Goal: Task Accomplishment & Management: Complete application form

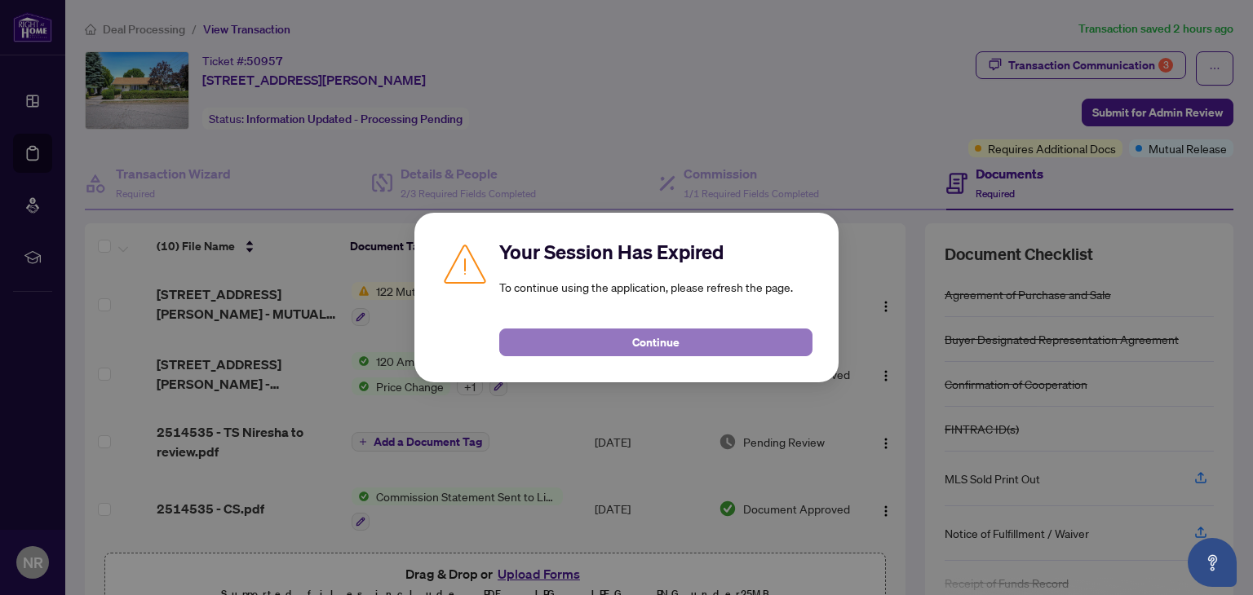
click at [614, 349] on button "Continue" at bounding box center [655, 343] width 313 height 28
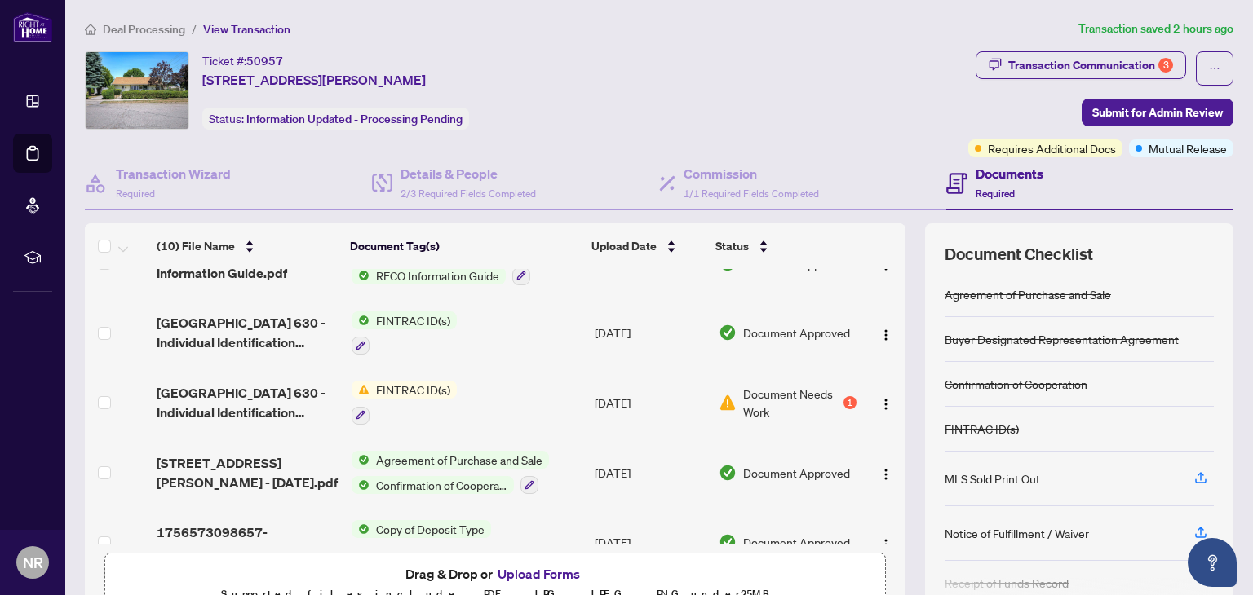
scroll to position [388, 0]
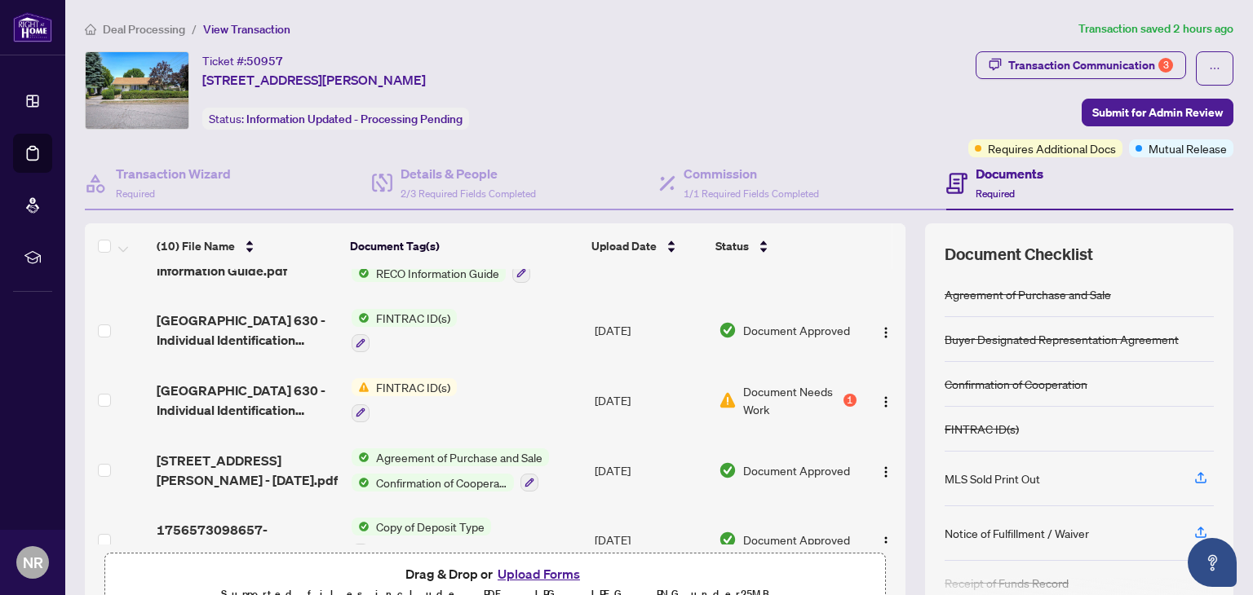
click at [531, 570] on button "Upload Forms" at bounding box center [539, 574] width 92 height 21
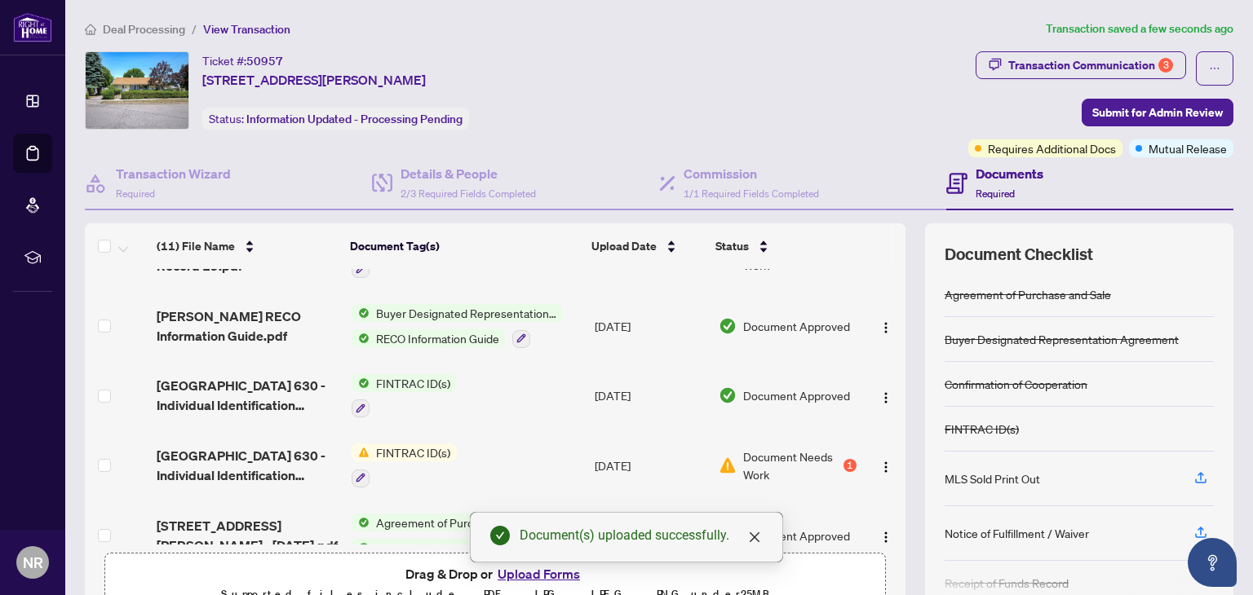
scroll to position [0, 0]
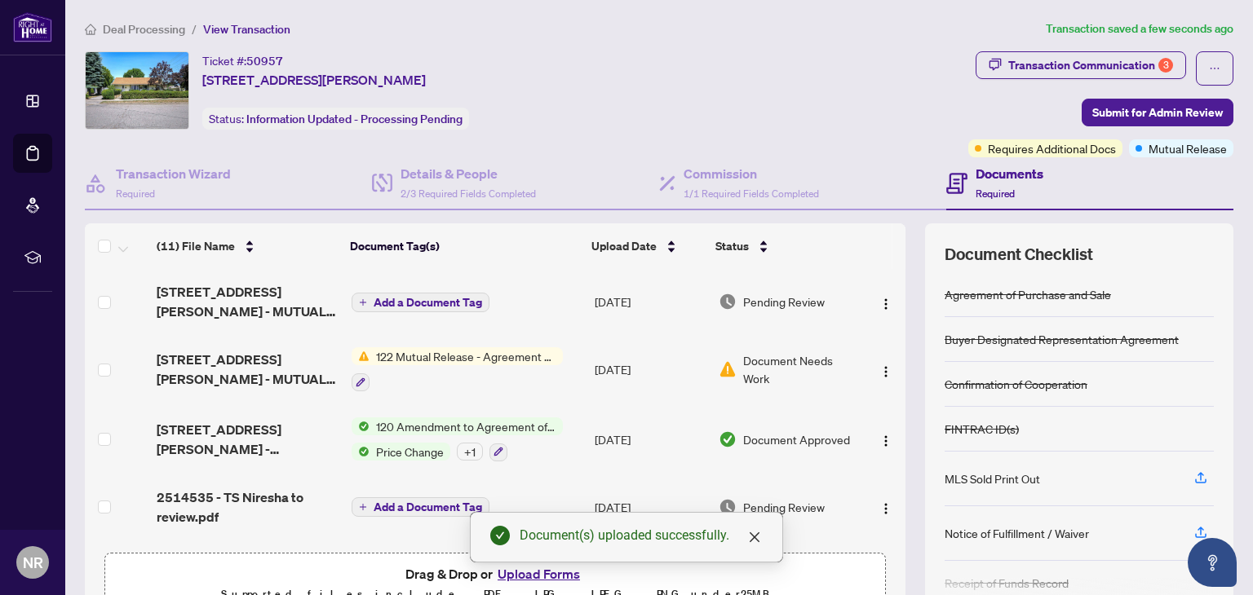
click at [427, 303] on span "Add a Document Tag" at bounding box center [428, 302] width 108 height 11
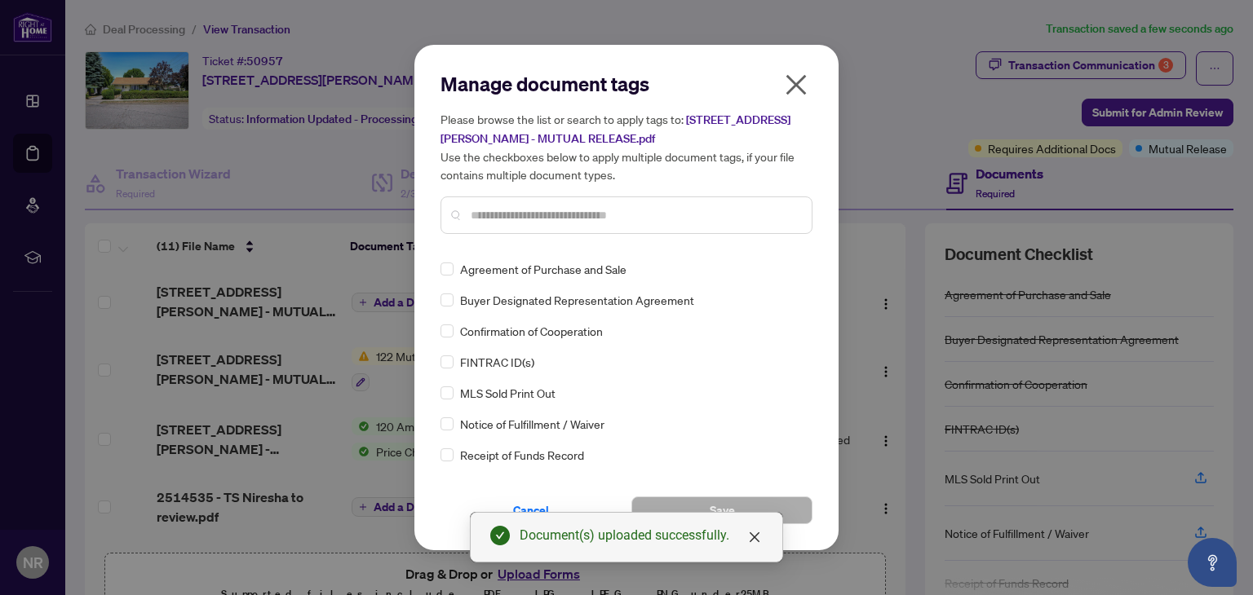
click at [513, 218] on input "text" at bounding box center [635, 215] width 328 height 18
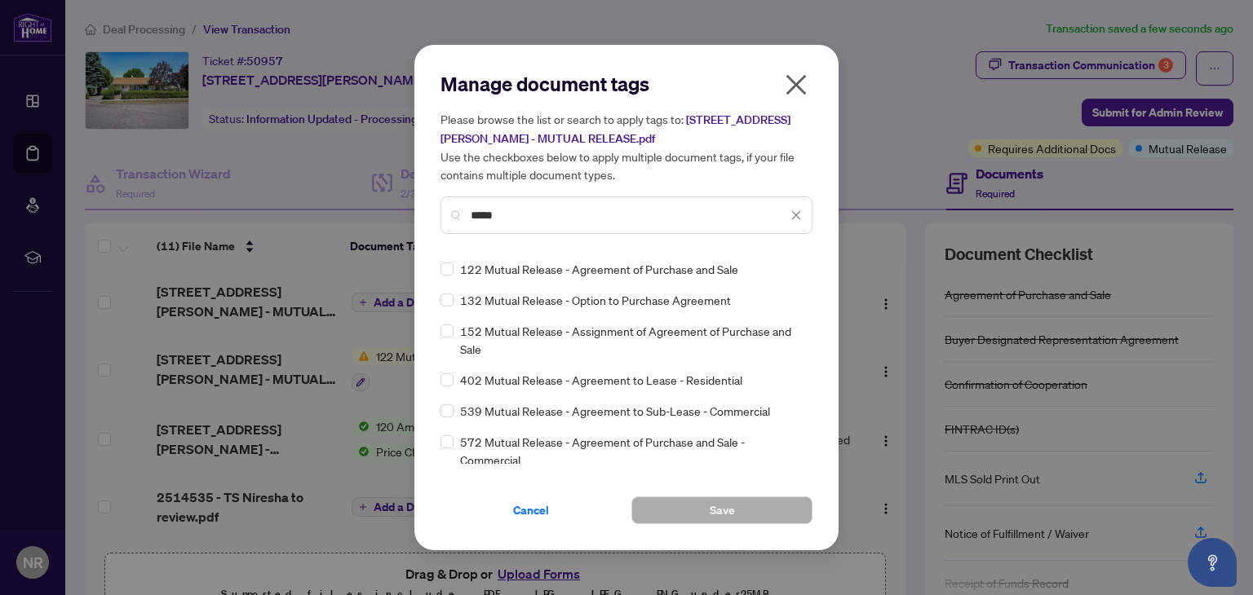
type input "*****"
click at [754, 516] on button "Save" at bounding box center [721, 511] width 181 height 28
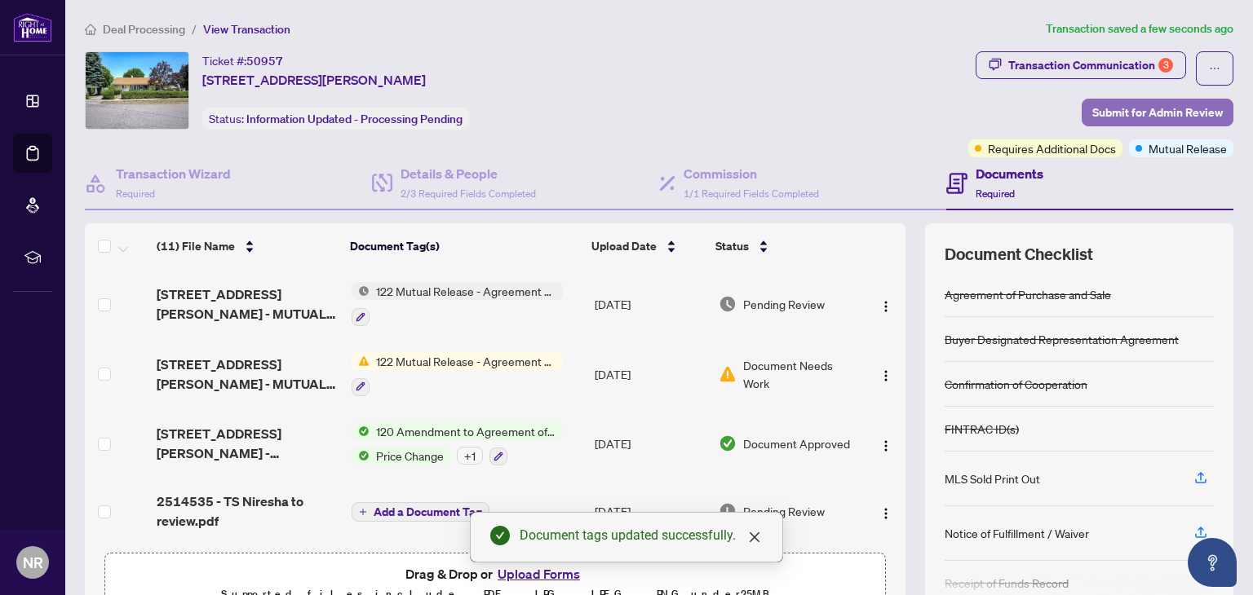
click at [1161, 113] on span "Submit for Admin Review" at bounding box center [1157, 112] width 130 height 26
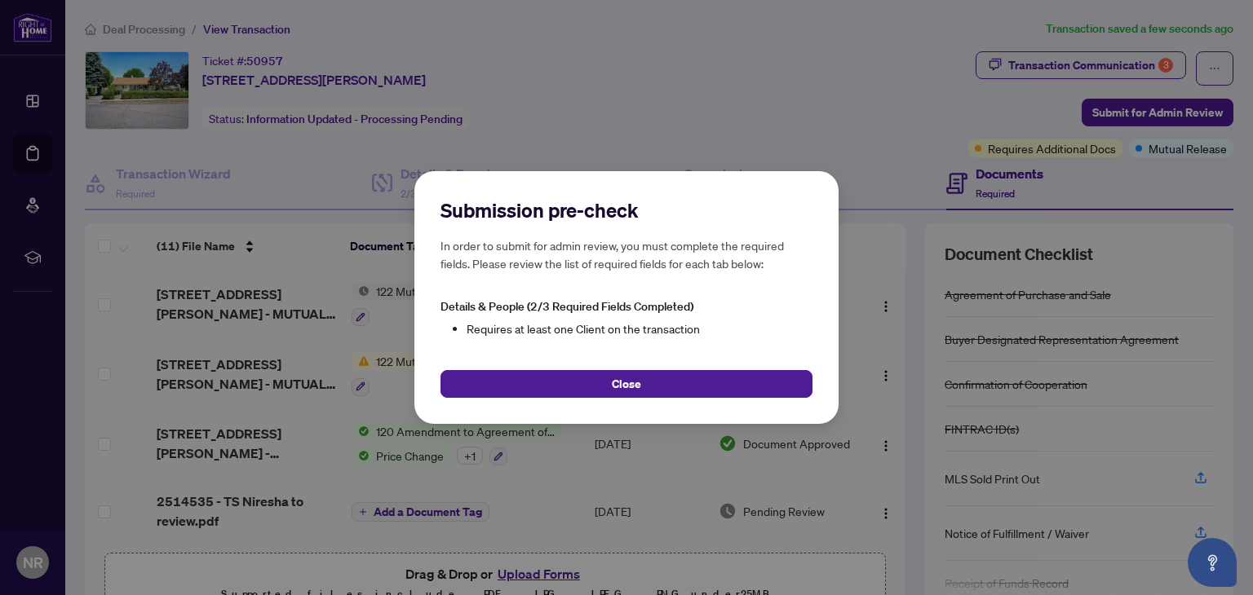
click at [643, 259] on h5 "In order to submit for admin review, you must complete the required fields. Ple…" at bounding box center [626, 255] width 372 height 36
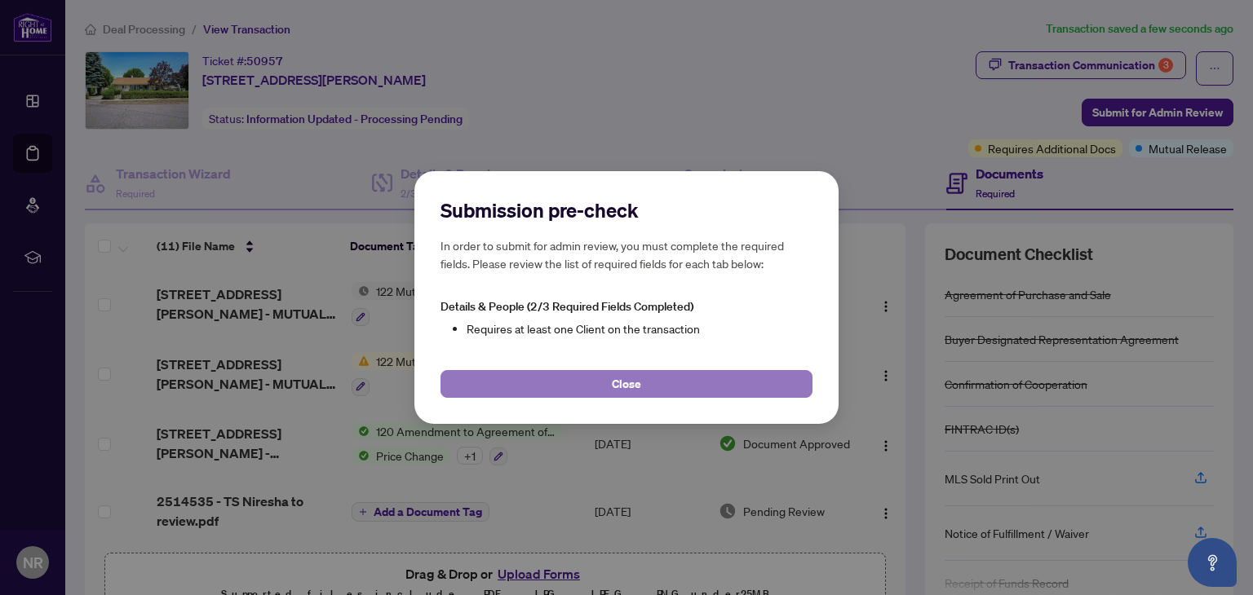
click at [599, 389] on button "Close" at bounding box center [626, 384] width 372 height 28
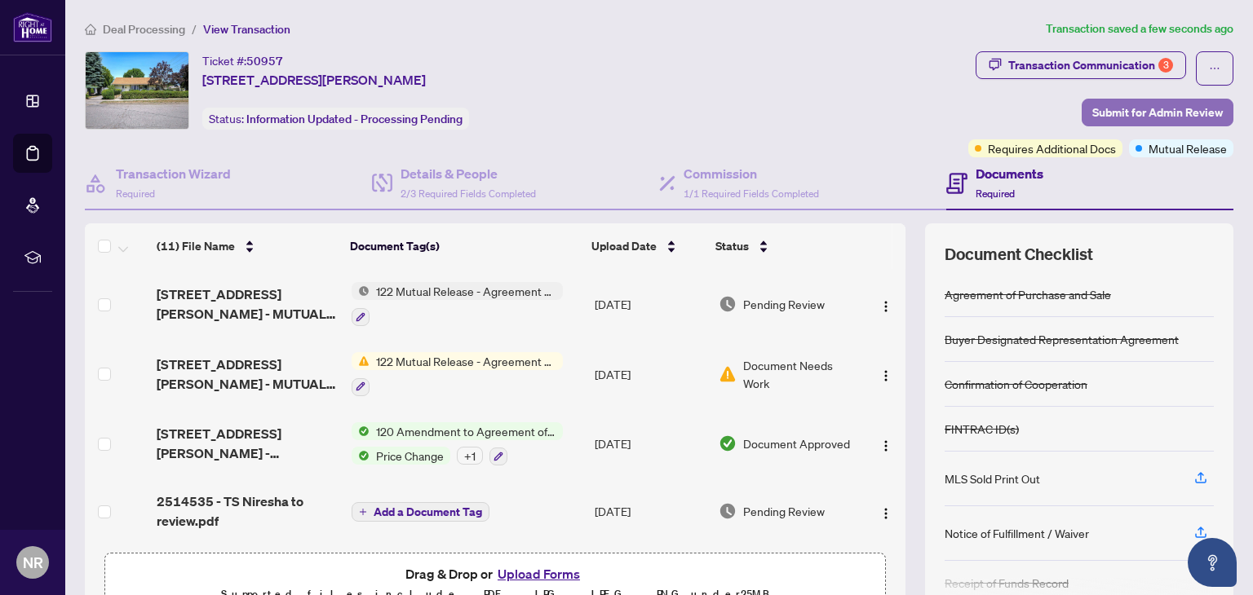
click at [1119, 113] on span "Submit for Admin Review" at bounding box center [1157, 112] width 130 height 26
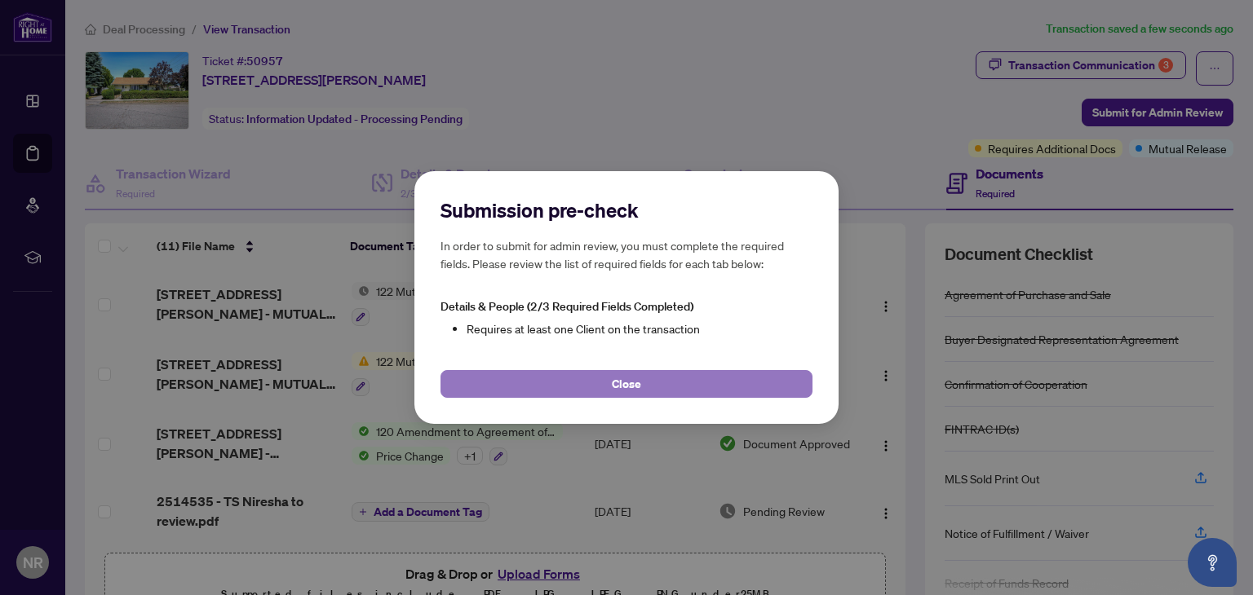
click at [575, 391] on button "Close" at bounding box center [626, 384] width 372 height 28
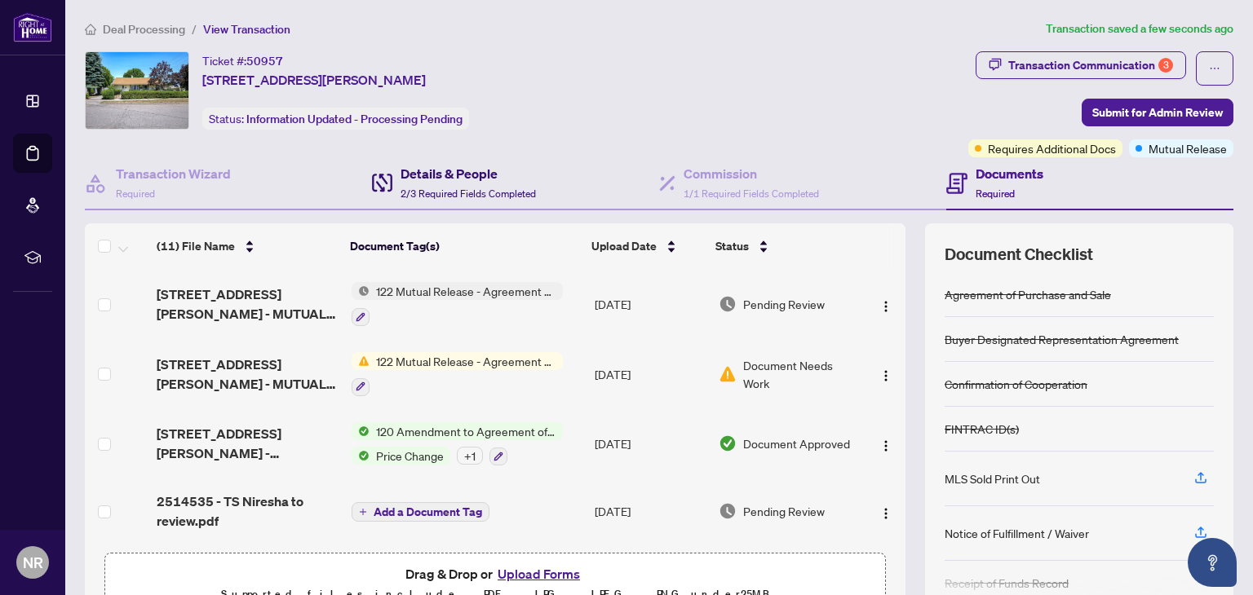
click at [418, 197] on span "2/3 Required Fields Completed" at bounding box center [467, 194] width 135 height 12
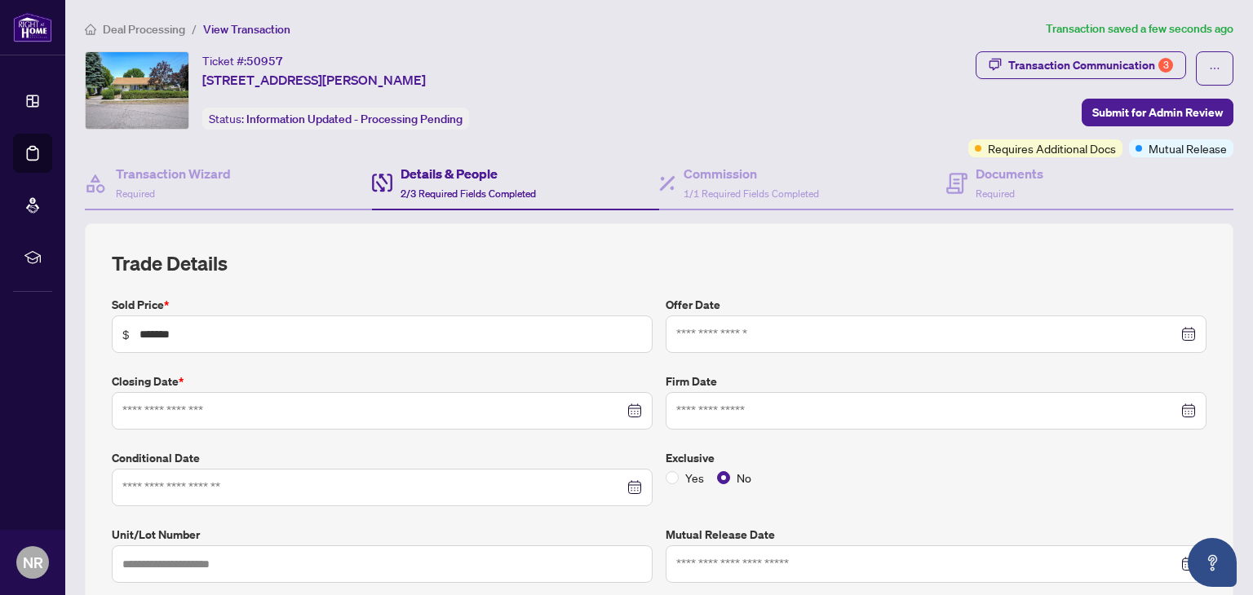
type input "**********"
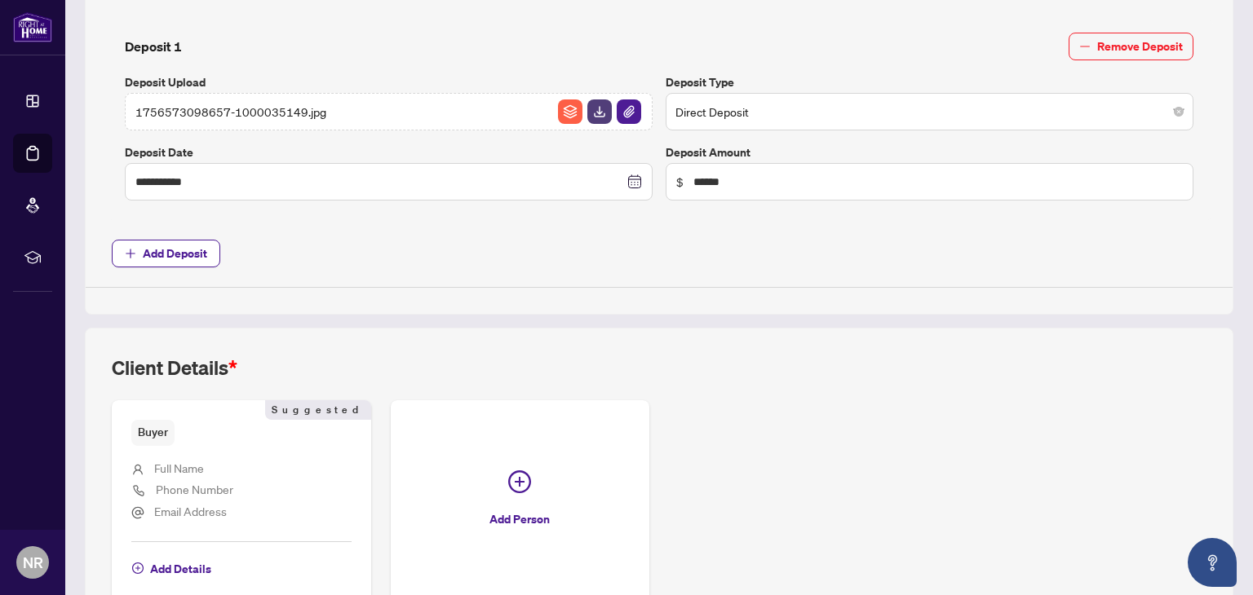
scroll to position [727, 0]
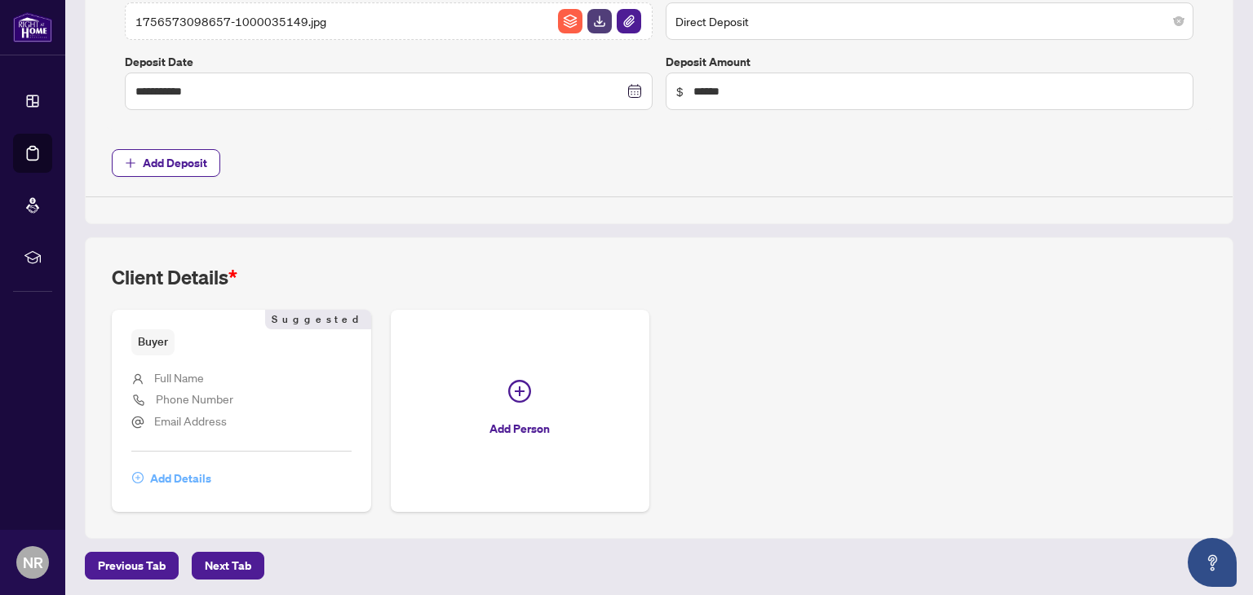
click at [164, 475] on span "Add Details" at bounding box center [180, 479] width 61 height 26
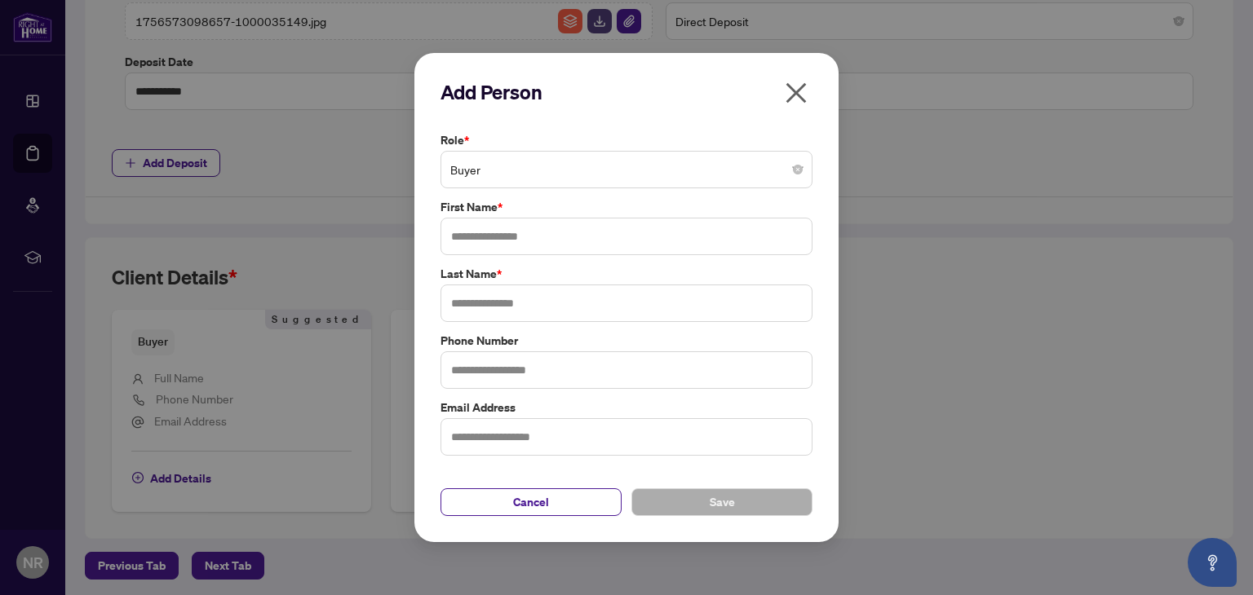
click at [500, 170] on span "Buyer" at bounding box center [626, 169] width 352 height 31
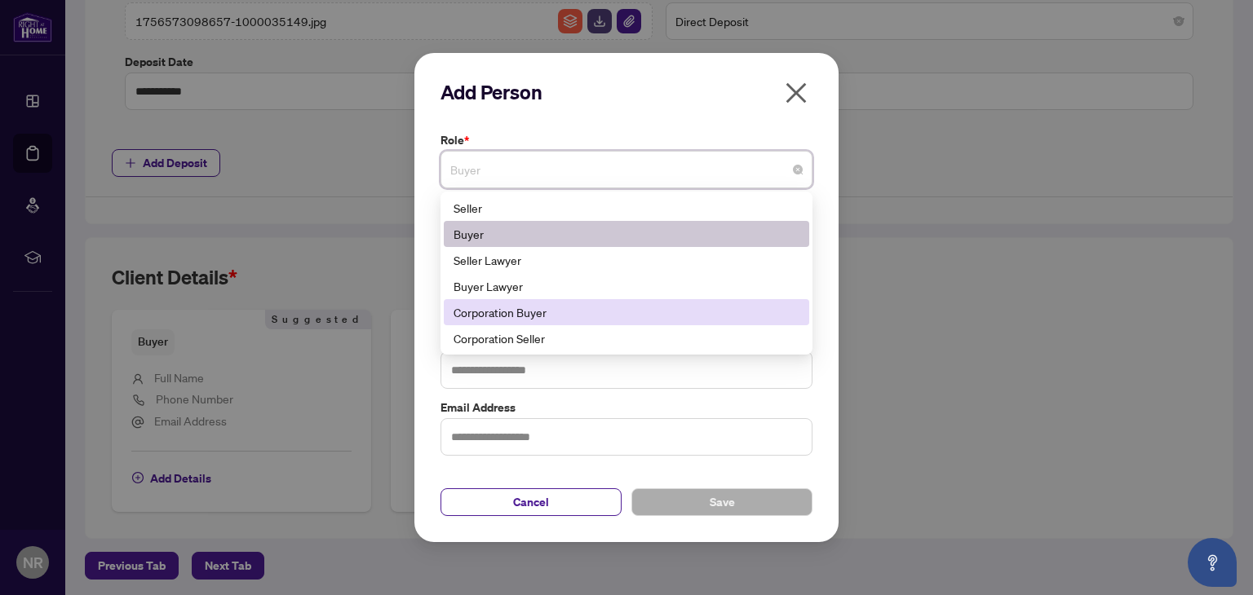
click at [489, 318] on div "Corporation Buyer" at bounding box center [626, 312] width 346 height 18
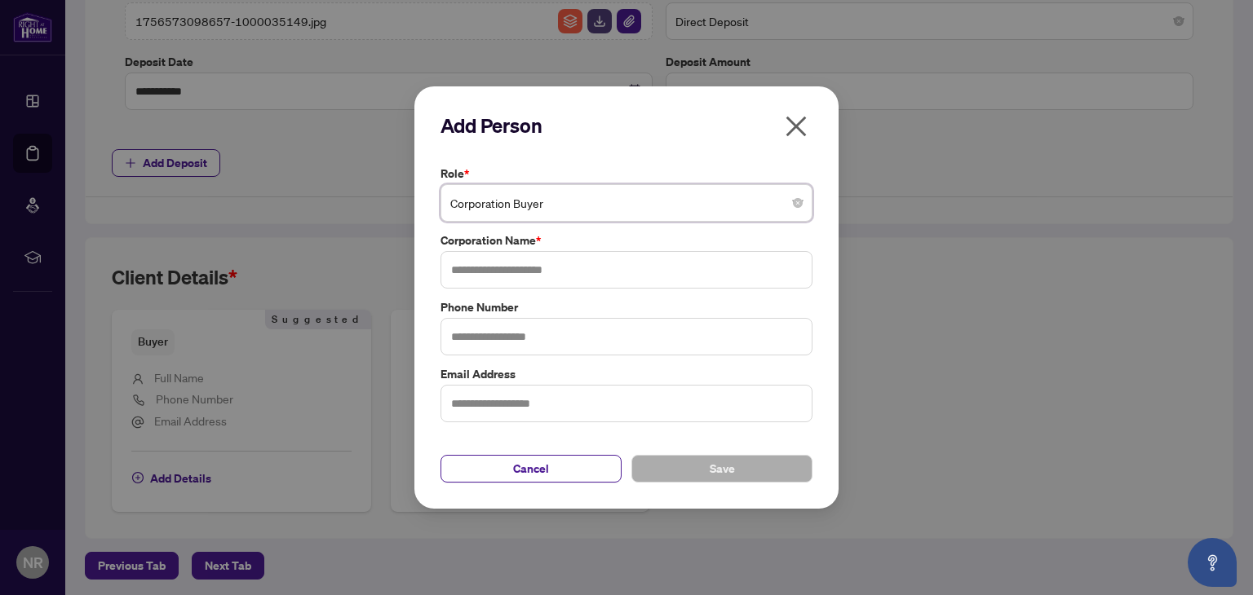
click at [742, 198] on span "Corporation Buyer" at bounding box center [626, 203] width 352 height 31
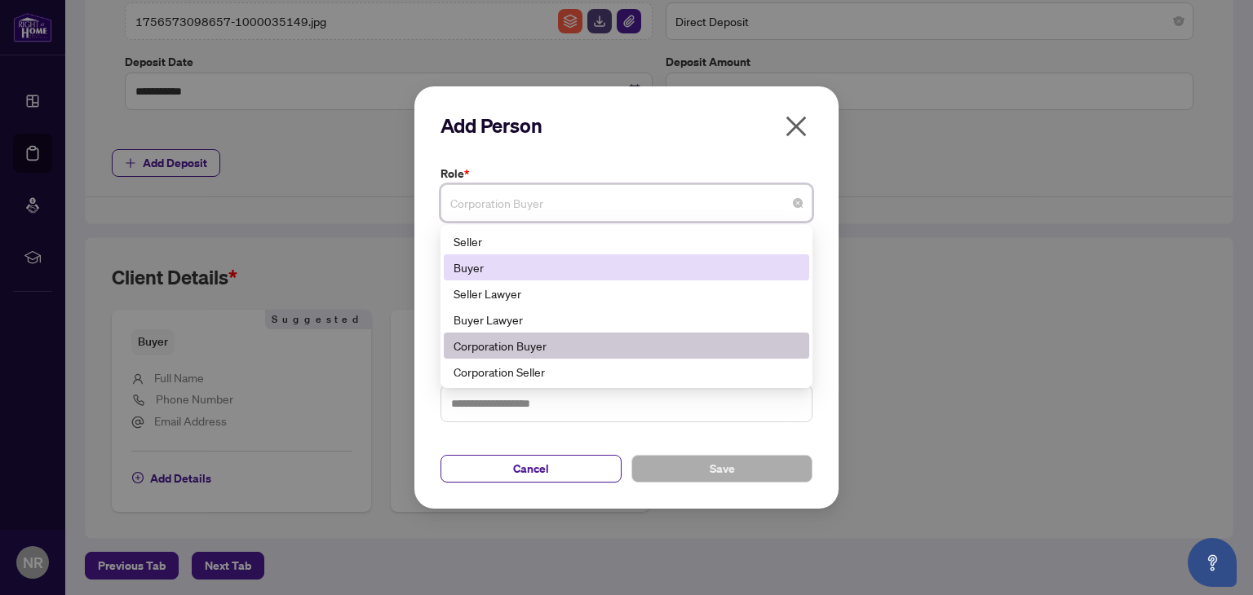
click at [511, 267] on div "Buyer" at bounding box center [626, 268] width 346 height 18
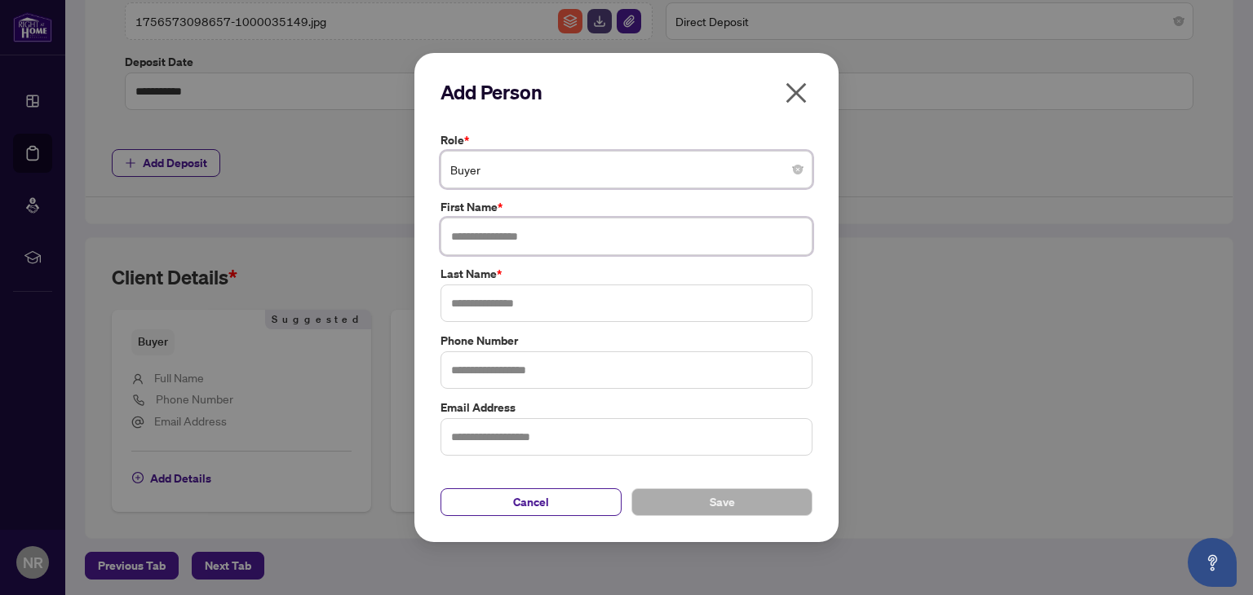
click at [475, 242] on input "text" at bounding box center [626, 237] width 372 height 38
click at [537, 508] on span "Cancel" at bounding box center [531, 502] width 36 height 26
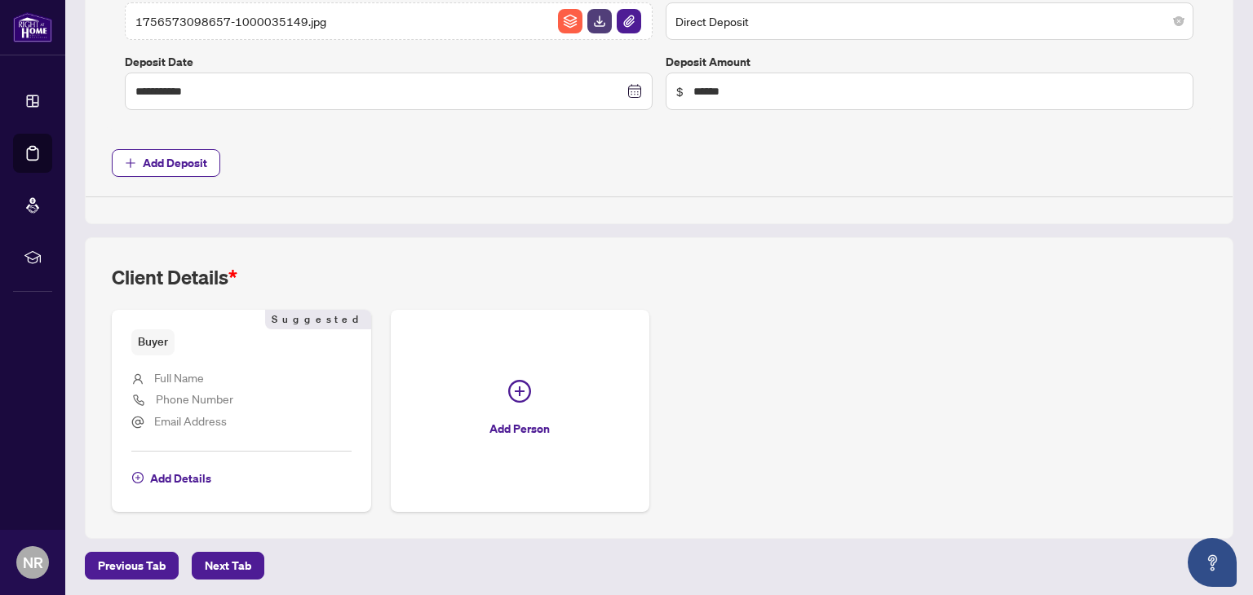
scroll to position [0, 0]
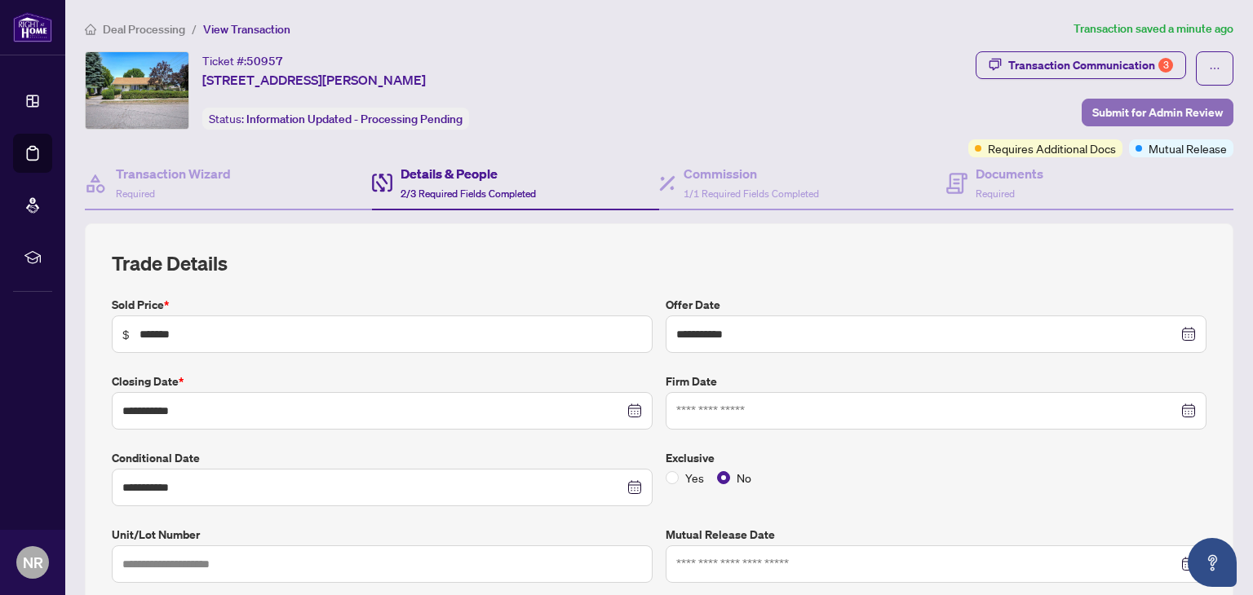
click at [1136, 103] on span "Submit for Admin Review" at bounding box center [1157, 112] width 130 height 26
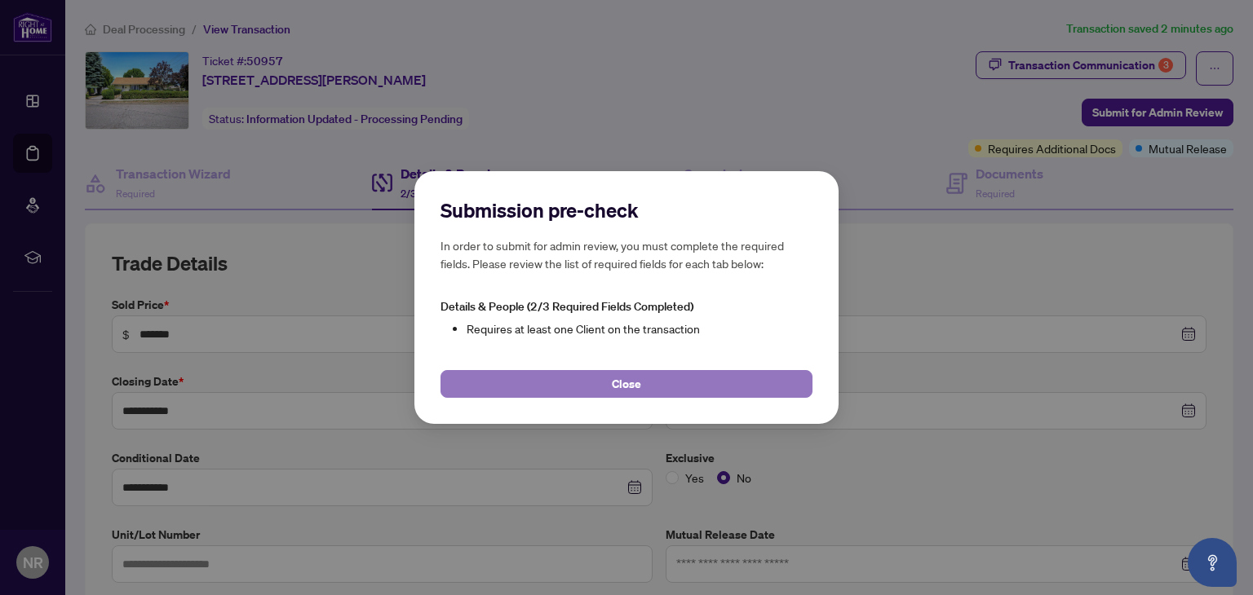
click at [617, 383] on span "Close" at bounding box center [626, 384] width 29 height 26
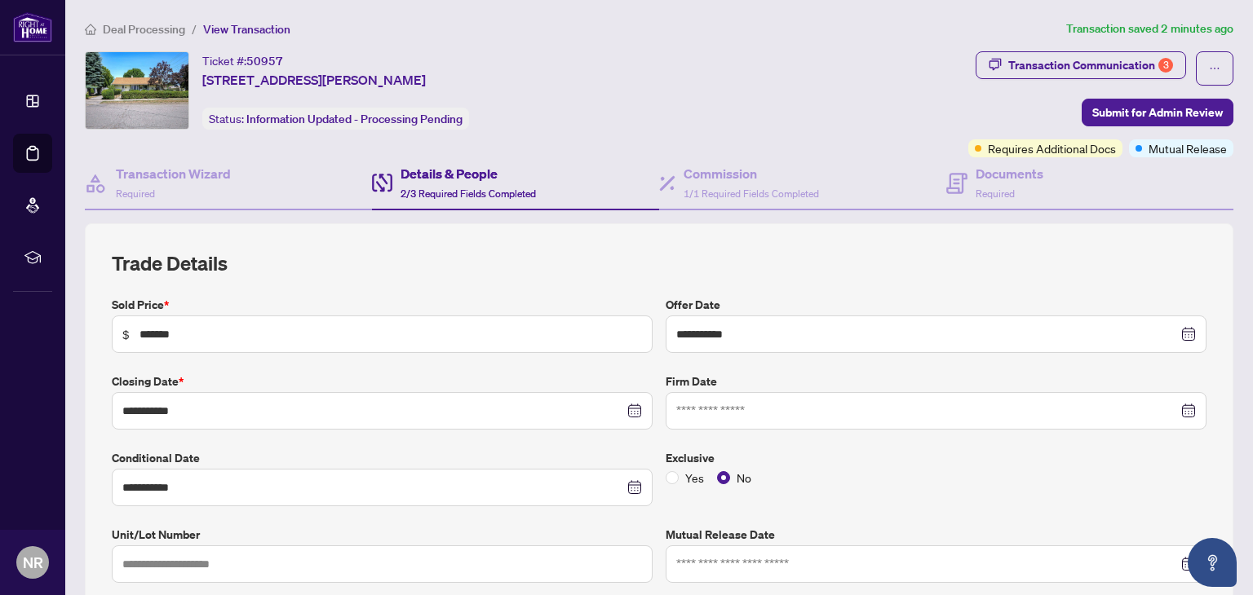
click at [443, 188] on span "2/3 Required Fields Completed" at bounding box center [467, 194] width 135 height 12
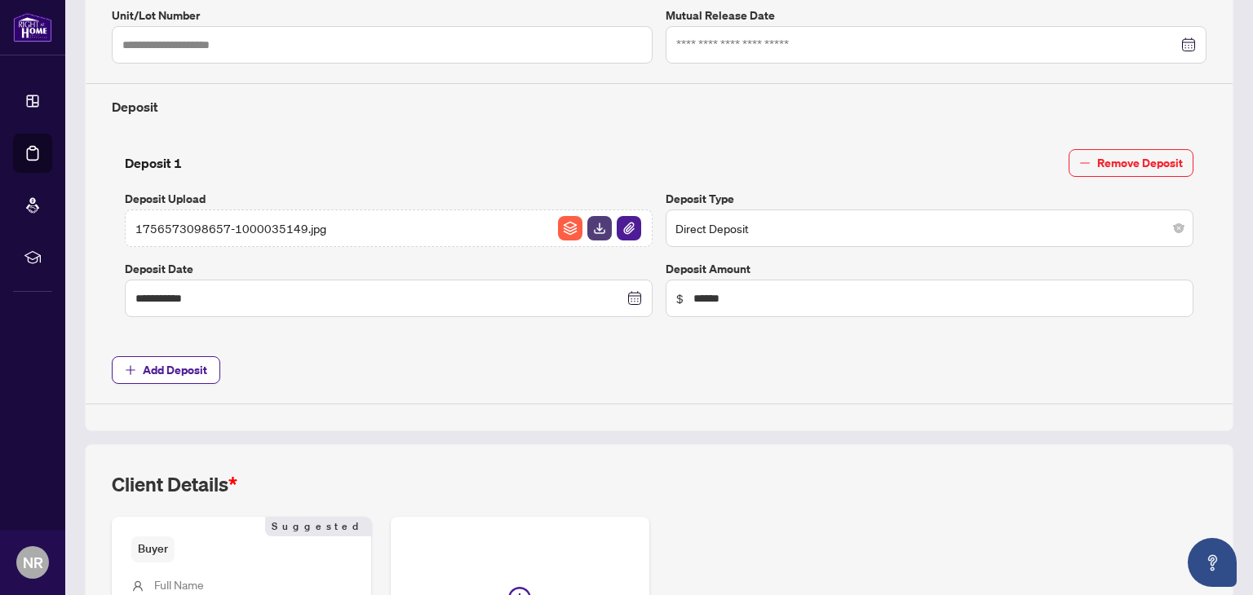
scroll to position [727, 0]
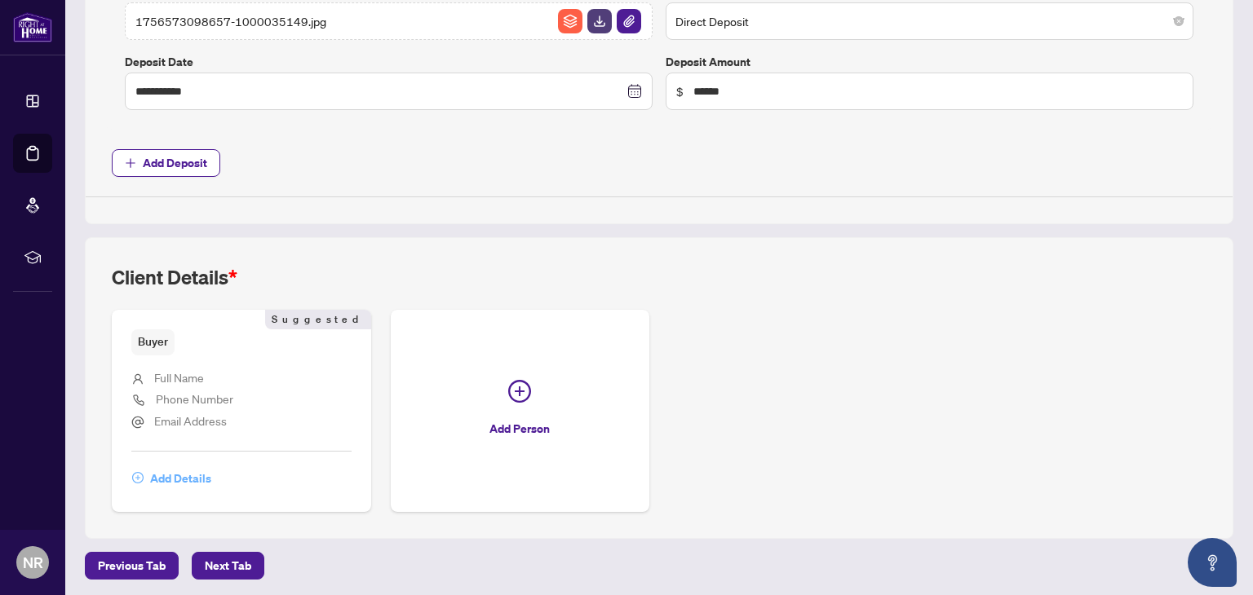
click at [162, 475] on span "Add Details" at bounding box center [180, 479] width 61 height 26
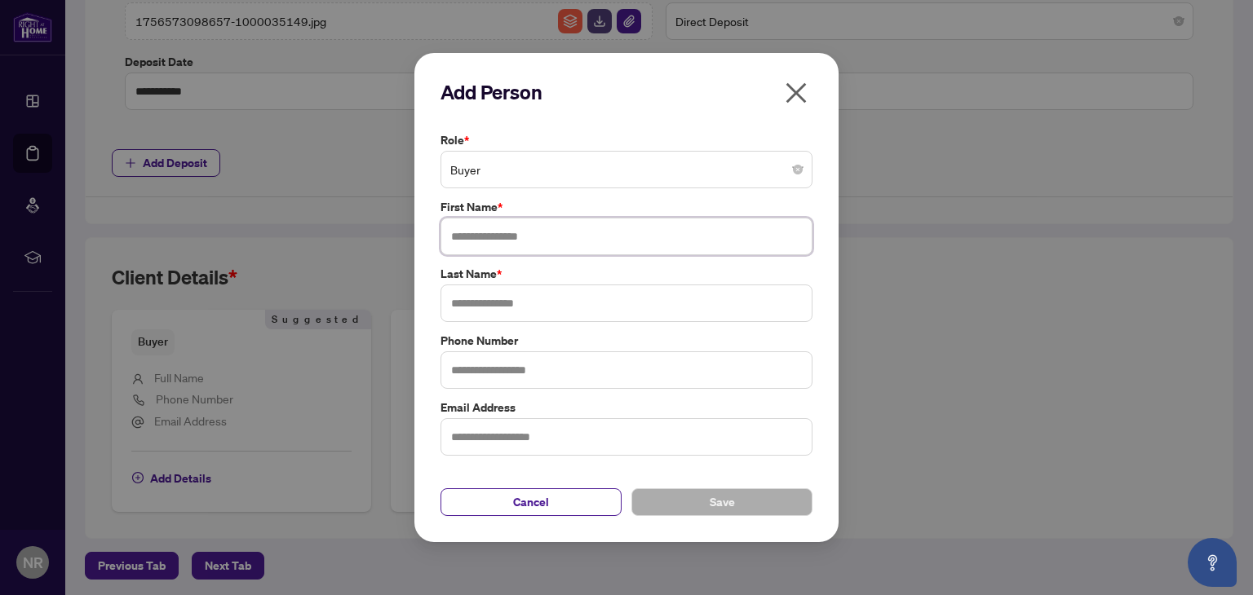
click at [517, 239] on input "text" at bounding box center [626, 237] width 372 height 38
type input "*****"
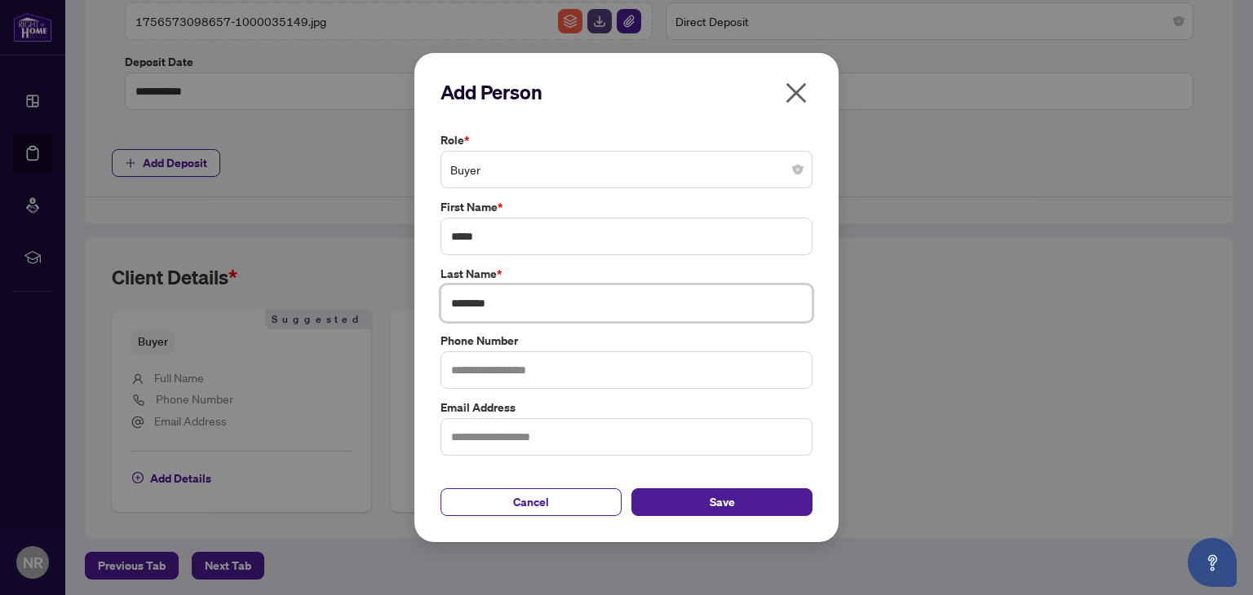
type input "********"
click at [483, 377] on input "text" at bounding box center [626, 371] width 372 height 38
type input "*"
type input "**********"
click at [702, 503] on button "Save" at bounding box center [721, 503] width 181 height 28
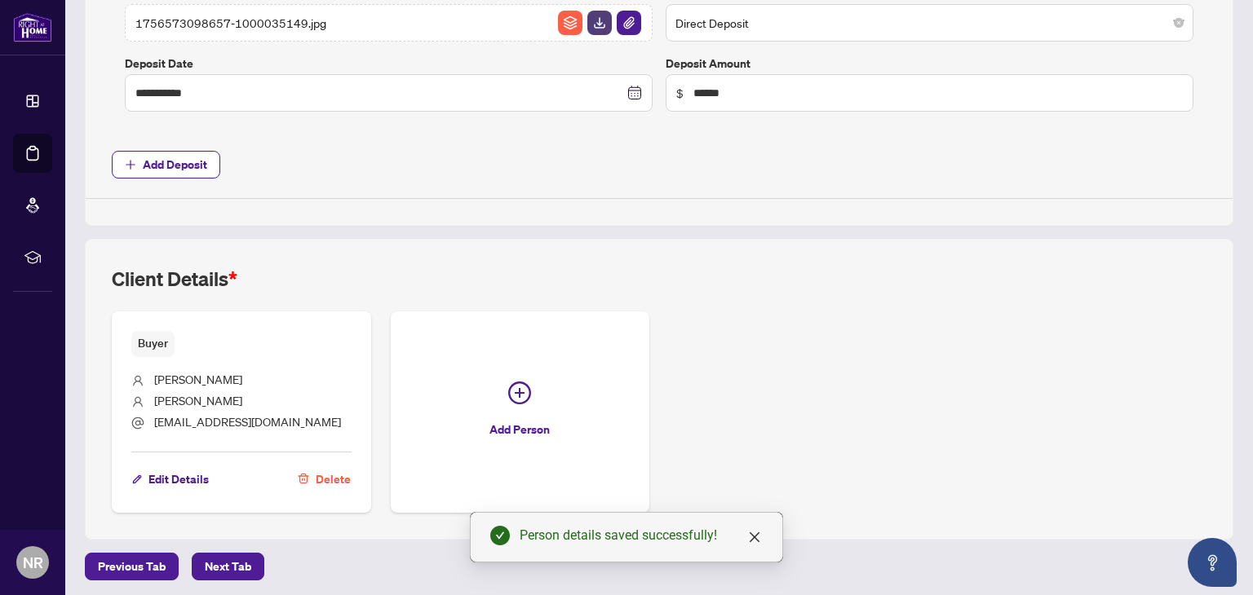
scroll to position [0, 0]
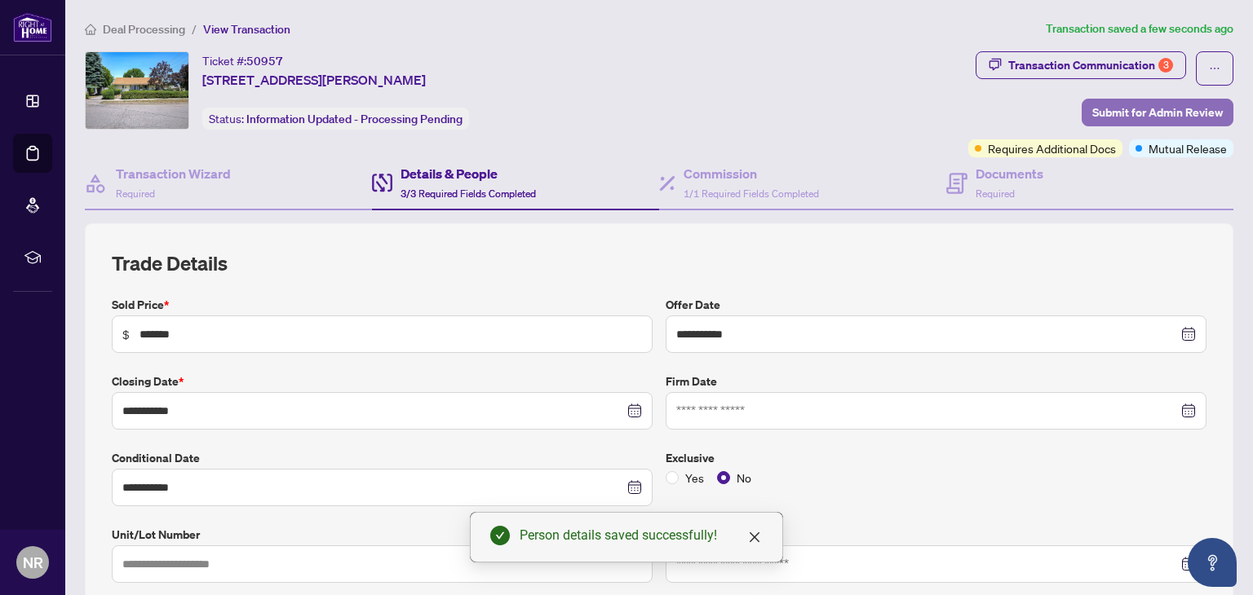
click at [1111, 111] on span "Submit for Admin Review" at bounding box center [1157, 112] width 130 height 26
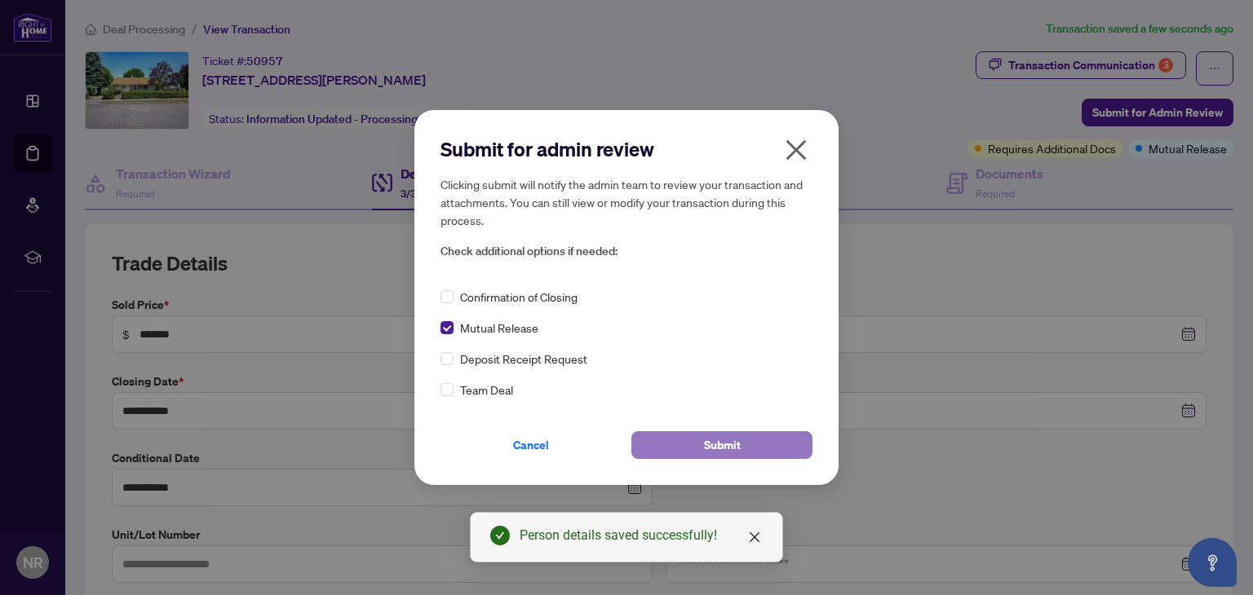
click at [712, 449] on span "Submit" at bounding box center [722, 445] width 37 height 26
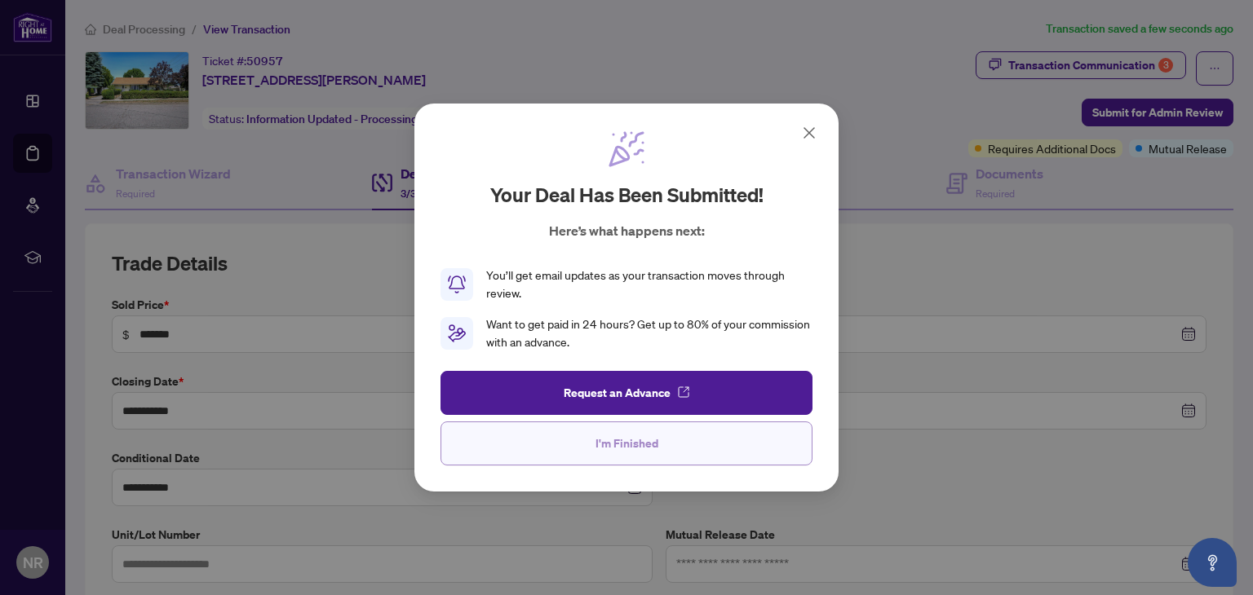
click at [626, 449] on span "I'm Finished" at bounding box center [626, 444] width 63 height 26
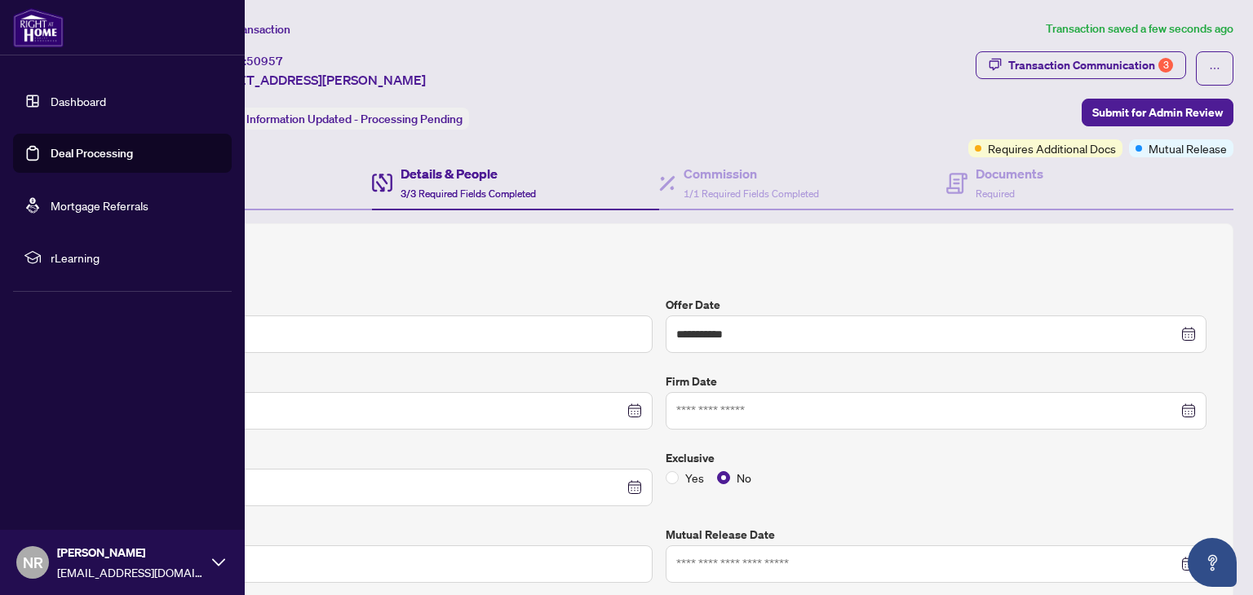
click at [88, 153] on link "Deal Processing" at bounding box center [92, 153] width 82 height 15
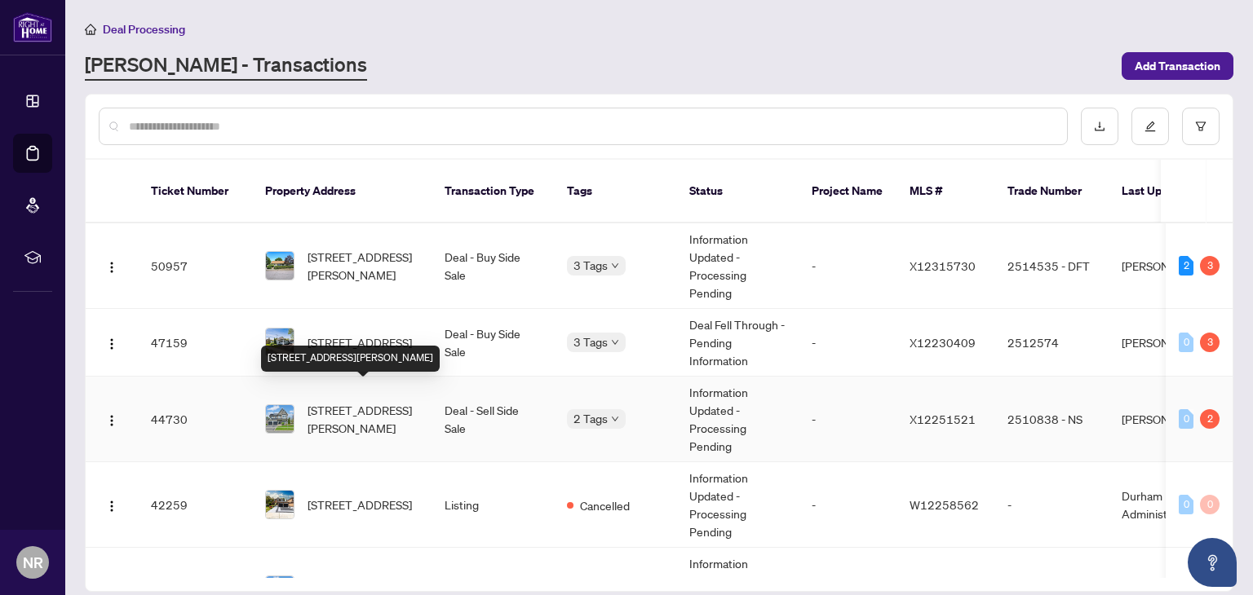
click at [368, 401] on span "[STREET_ADDRESS][PERSON_NAME]" at bounding box center [362, 419] width 111 height 36
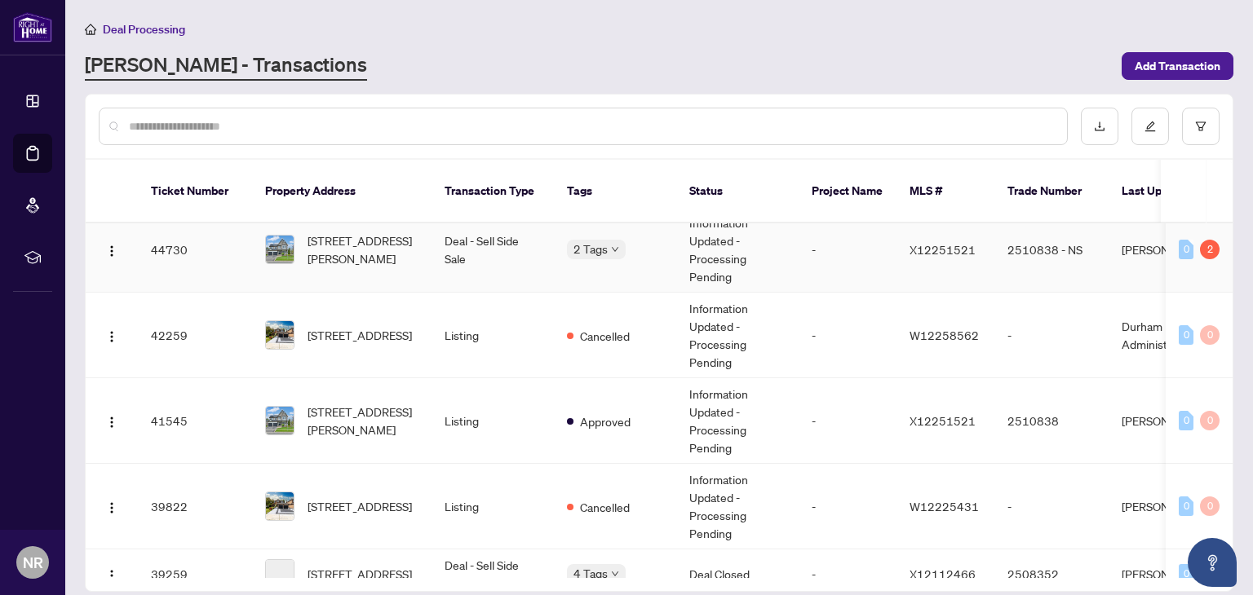
scroll to position [176, 0]
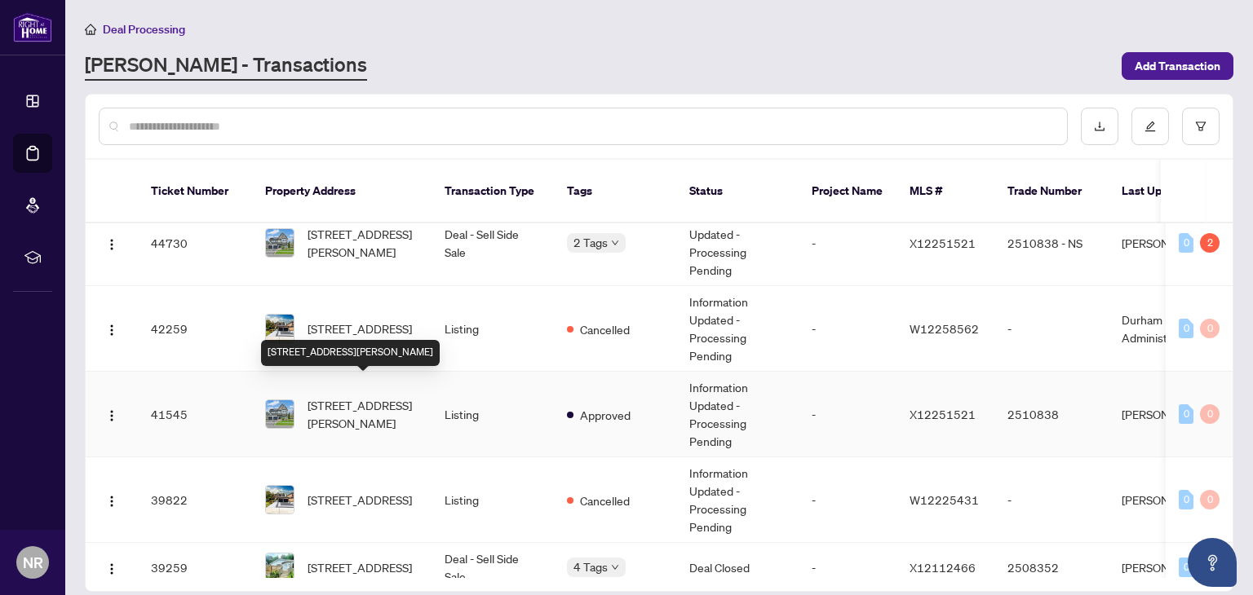
click at [408, 402] on span "[STREET_ADDRESS][PERSON_NAME]" at bounding box center [362, 414] width 111 height 36
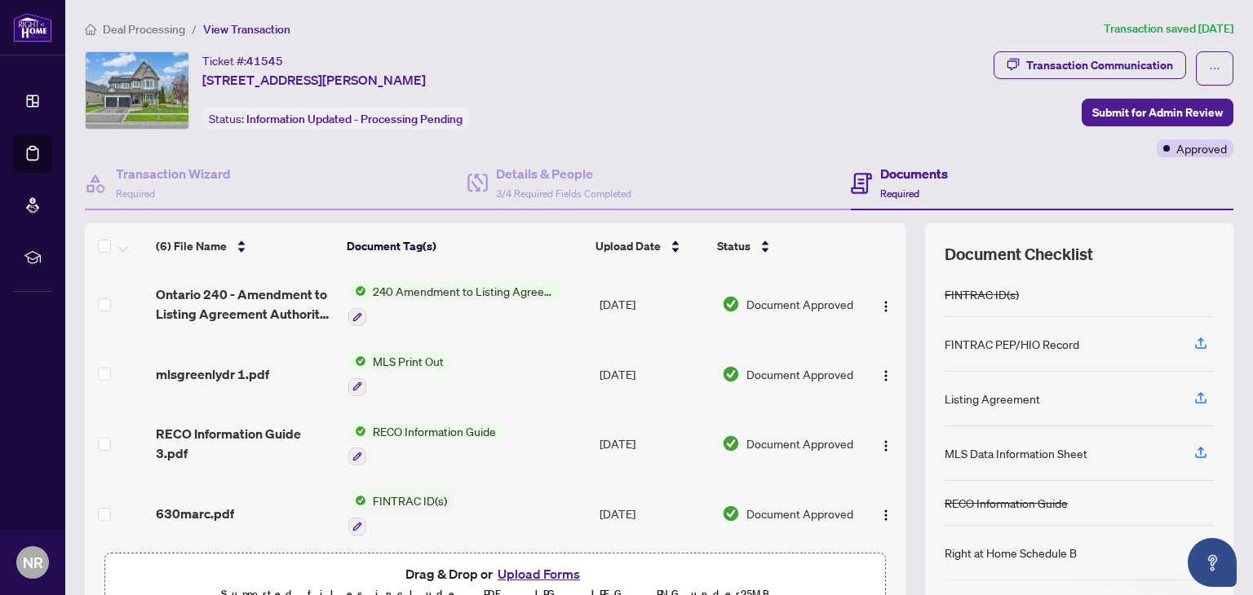
click at [559, 569] on button "Upload Forms" at bounding box center [539, 574] width 92 height 21
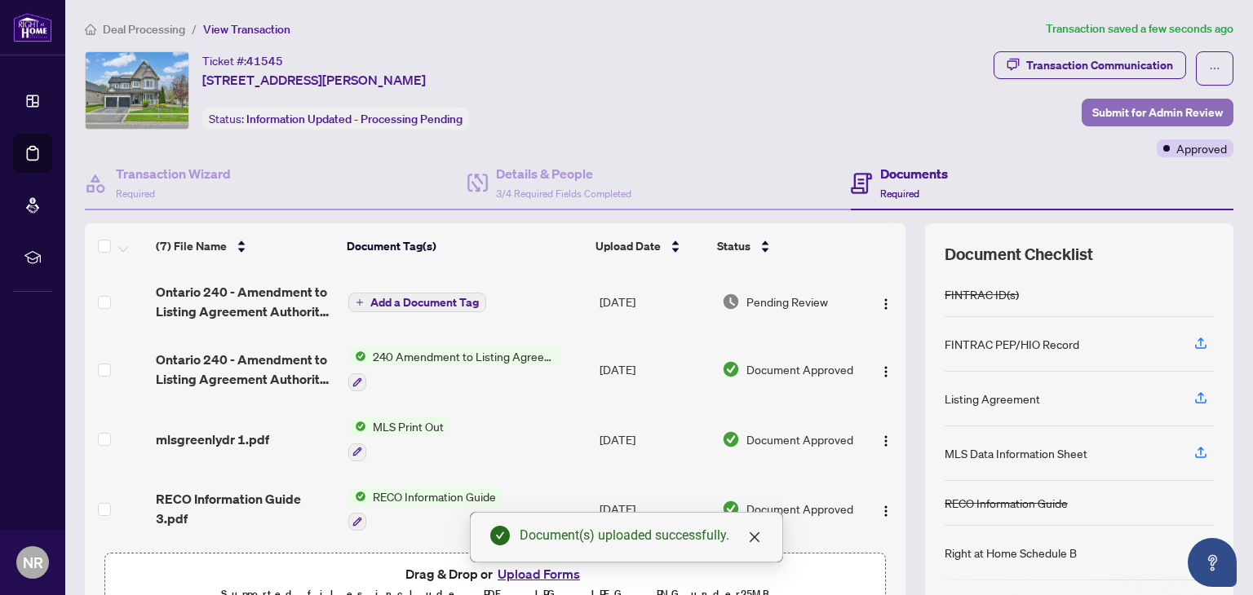
click at [1152, 107] on span "Submit for Admin Review" at bounding box center [1157, 112] width 130 height 26
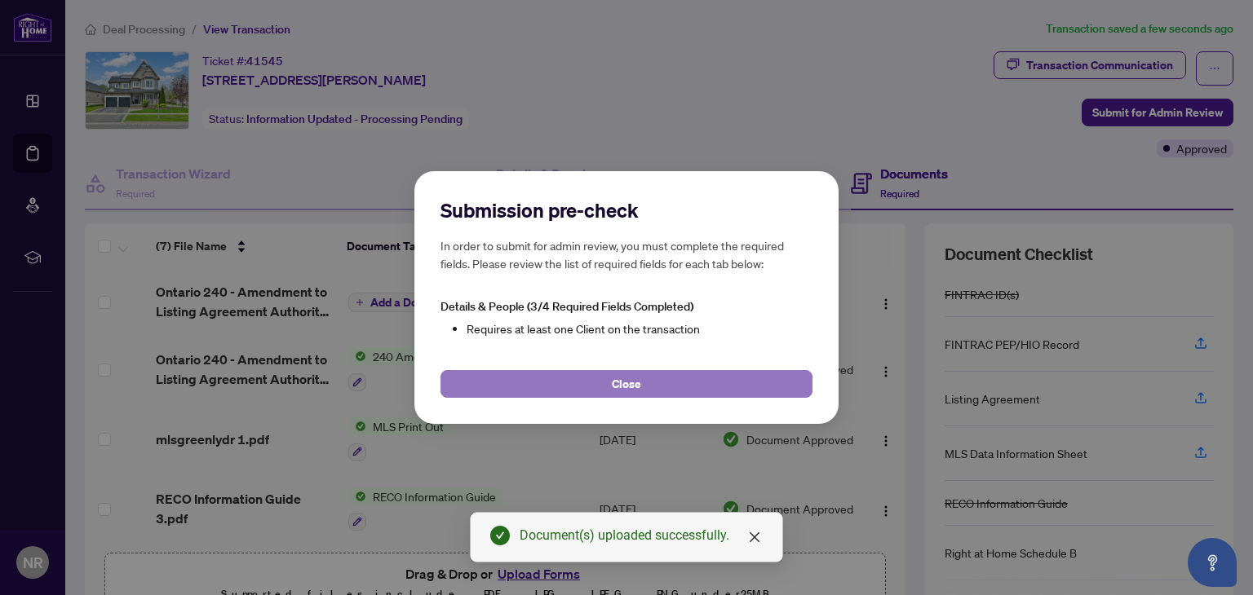
click at [563, 380] on button "Close" at bounding box center [626, 384] width 372 height 28
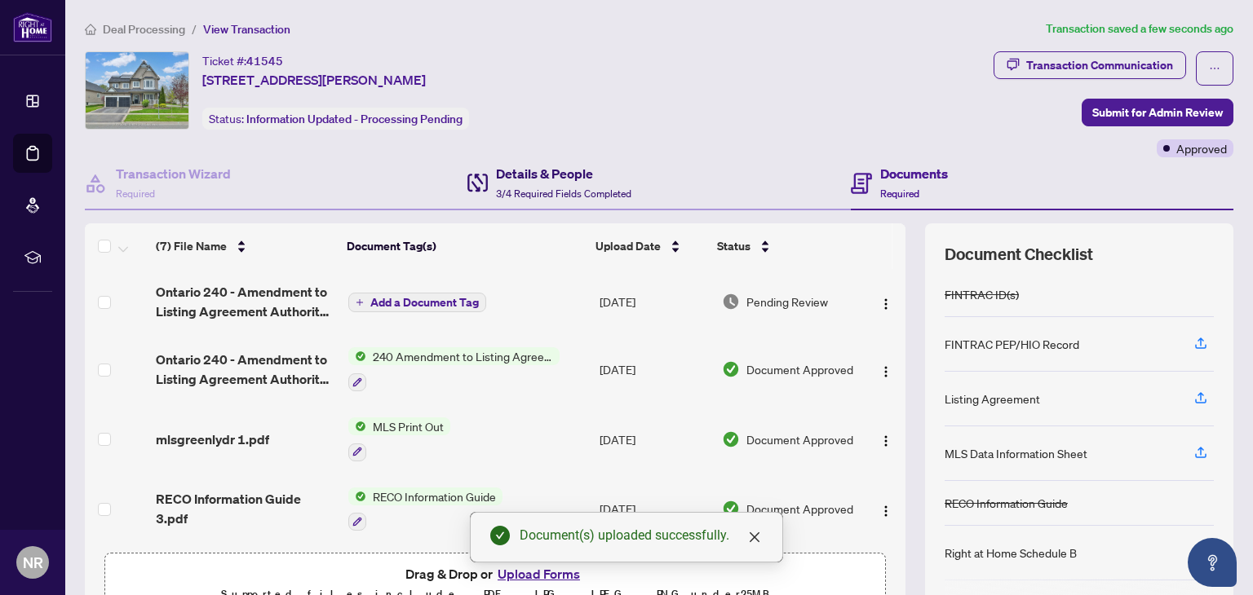
click at [550, 196] on span "3/4 Required Fields Completed" at bounding box center [563, 194] width 135 height 12
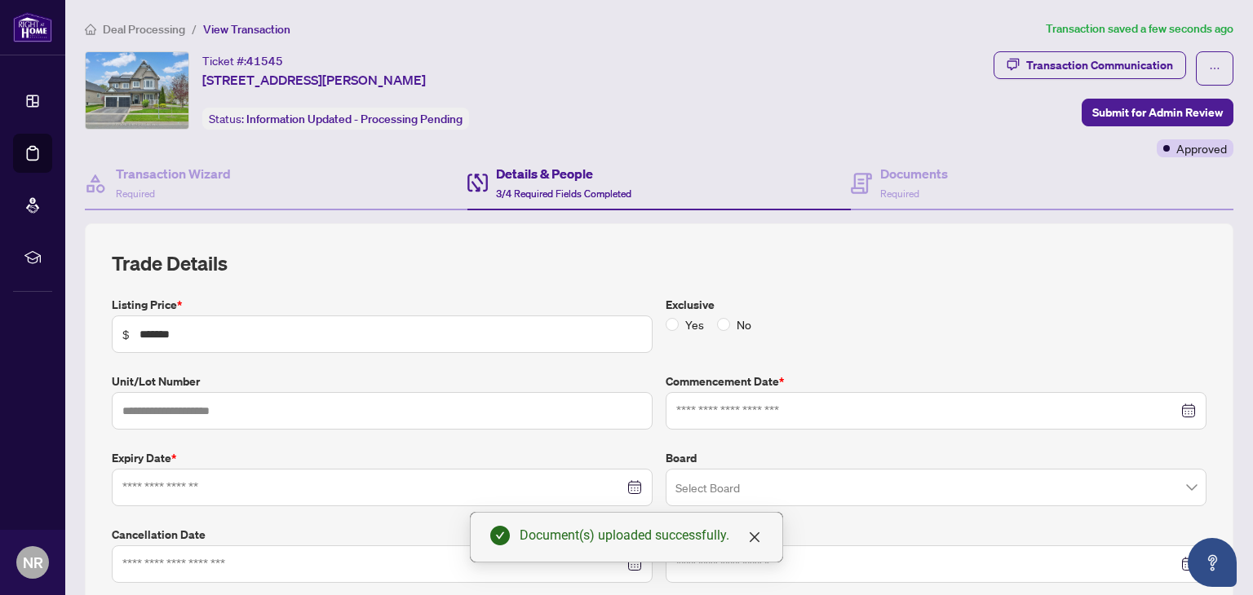
type input "**********"
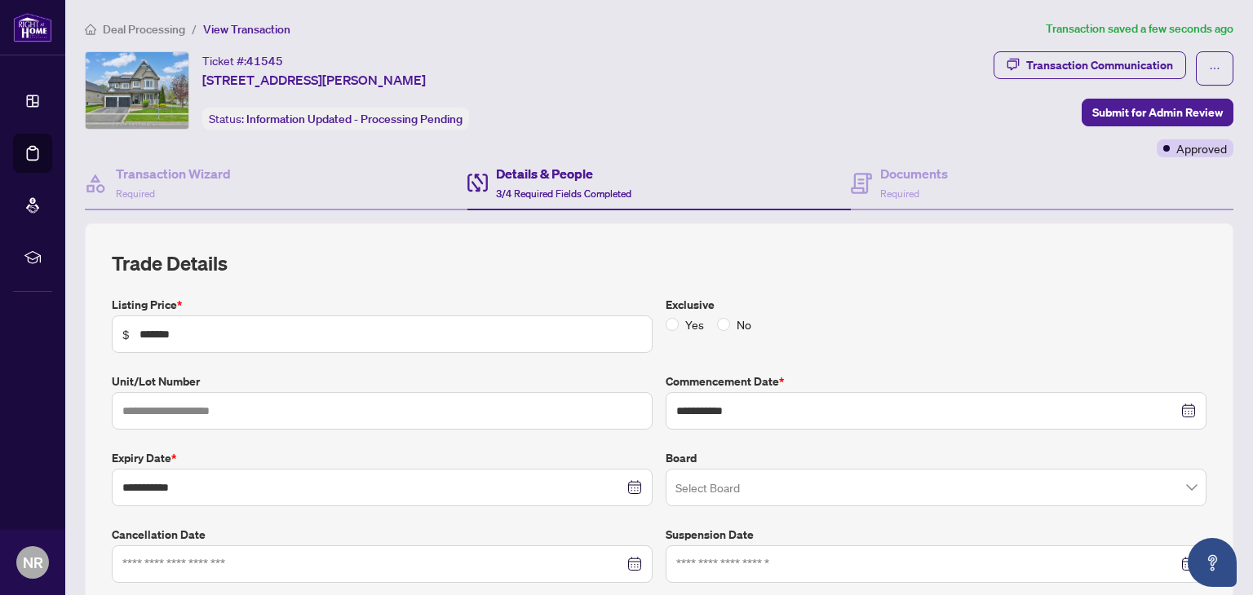
scroll to position [412, 0]
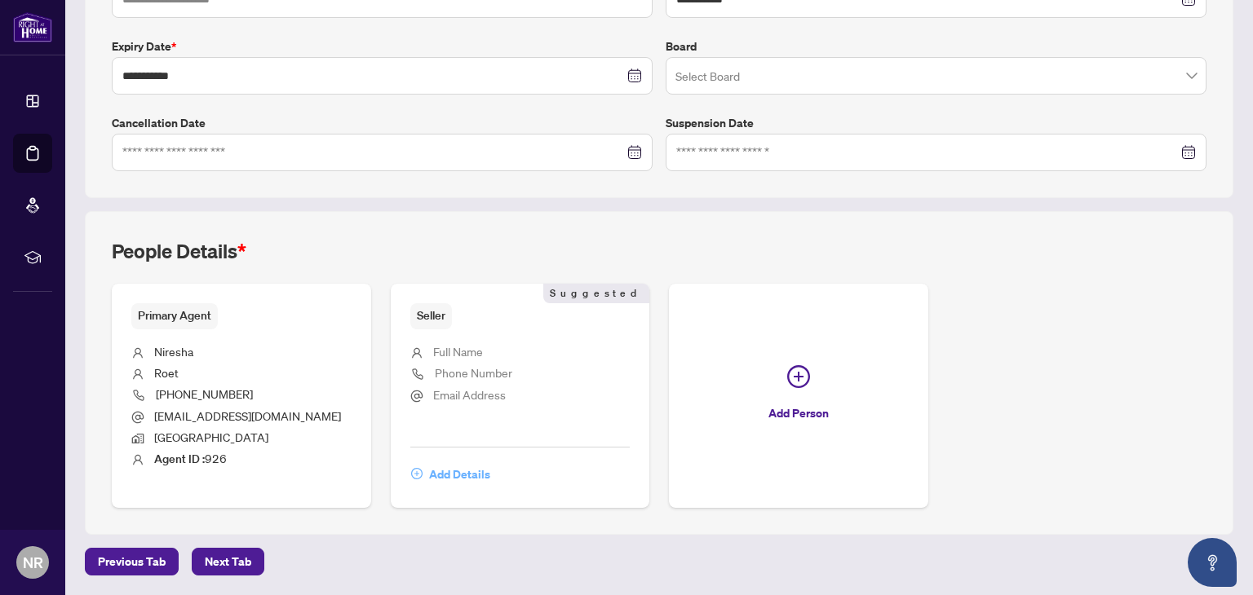
click at [473, 475] on span "Add Details" at bounding box center [459, 475] width 61 height 26
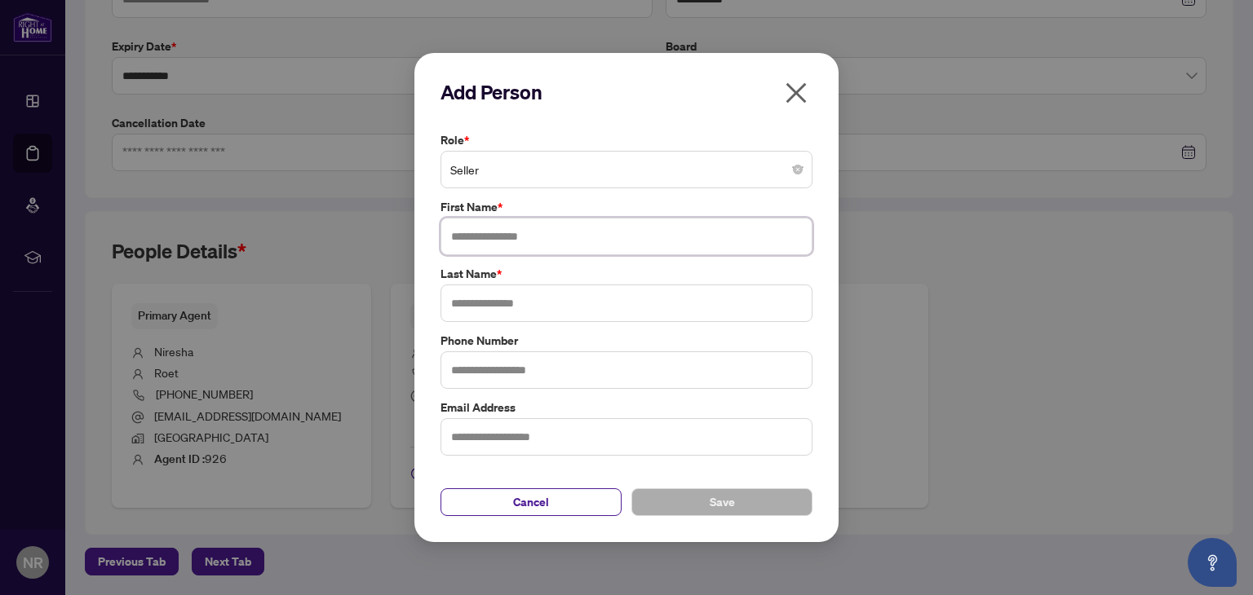
click at [493, 237] on input "text" at bounding box center [626, 237] width 372 height 38
type input "*****"
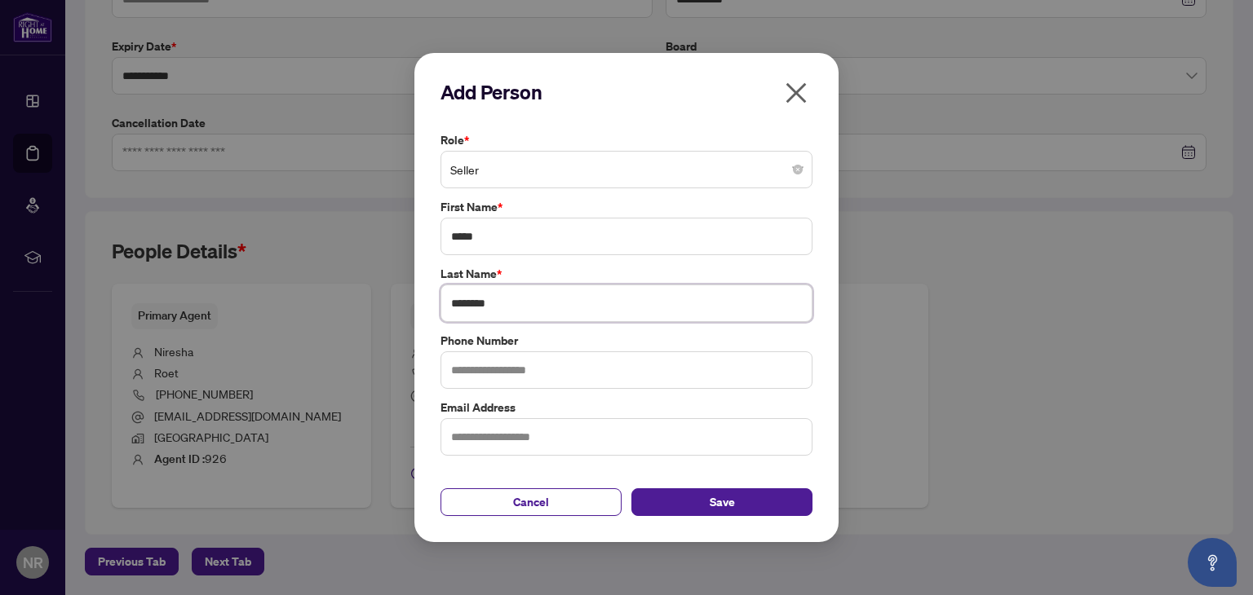
type input "********"
type input "**********"
click at [715, 505] on span "Save" at bounding box center [722, 502] width 25 height 26
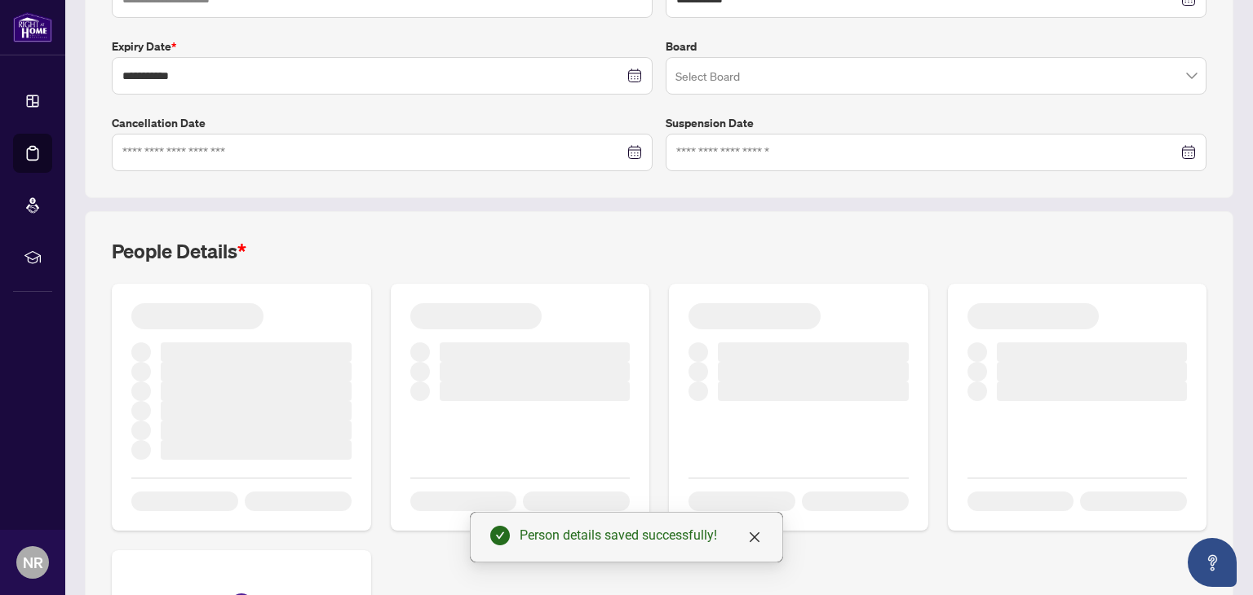
scroll to position [0, 0]
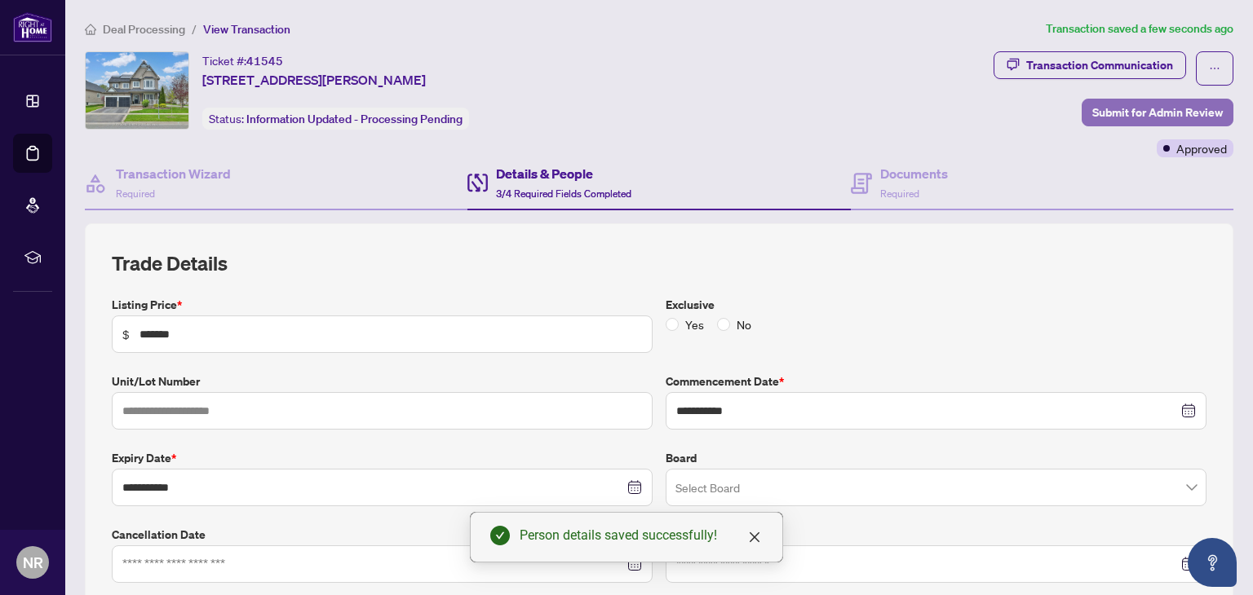
click at [1124, 104] on span "Submit for Admin Review" at bounding box center [1157, 112] width 130 height 26
click at [1136, 108] on span "Submit for Admin Review" at bounding box center [1157, 112] width 130 height 26
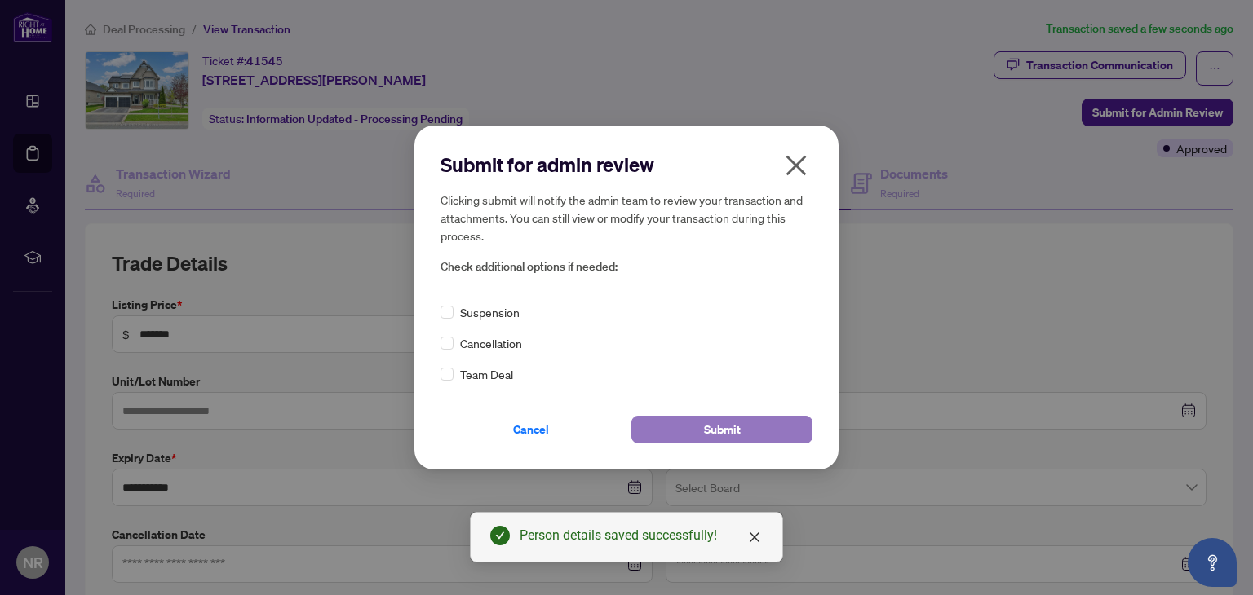
click at [683, 431] on button "Submit" at bounding box center [721, 430] width 181 height 28
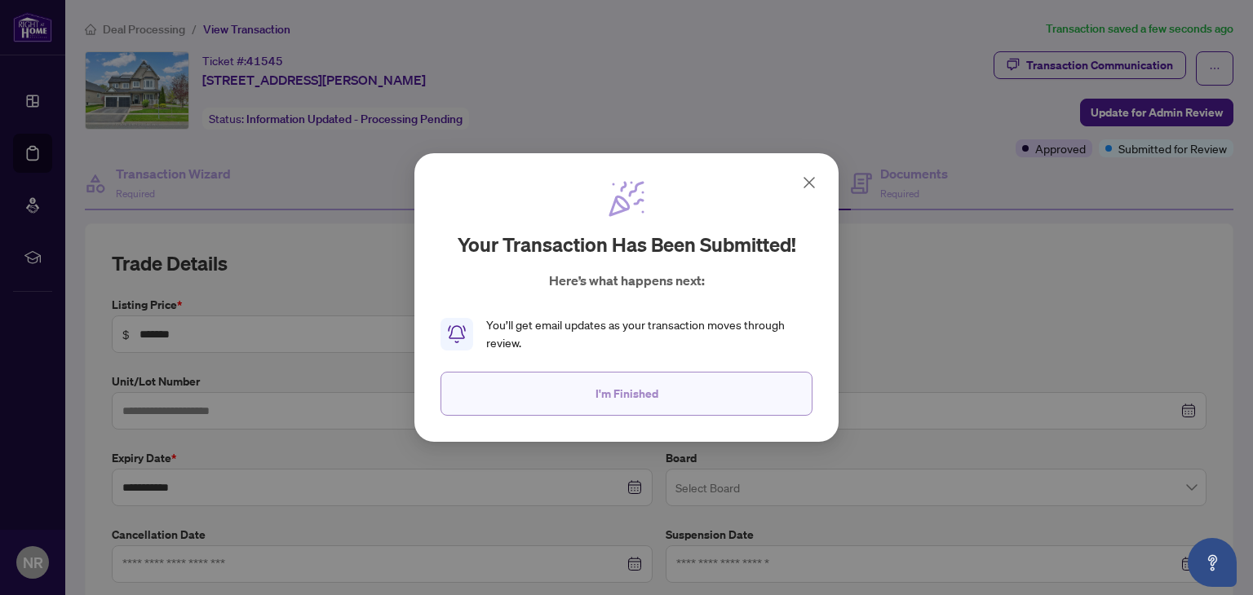
click at [638, 391] on span "I'm Finished" at bounding box center [626, 394] width 63 height 26
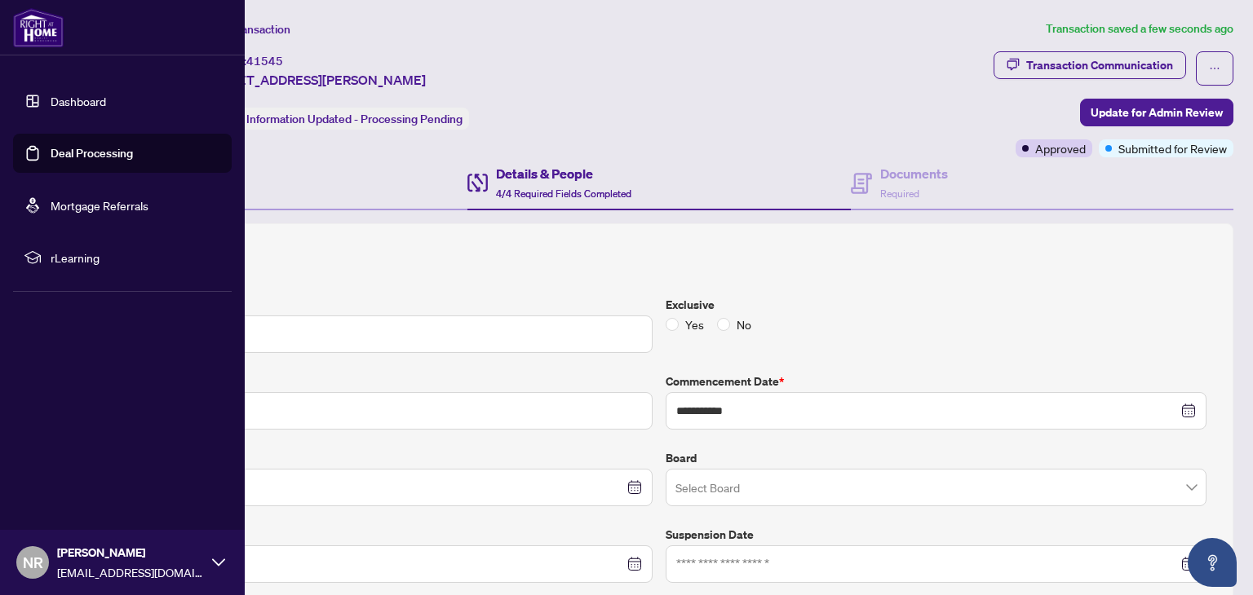
click at [75, 161] on link "Deal Processing" at bounding box center [92, 153] width 82 height 15
